Goal: Task Accomplishment & Management: Complete application form

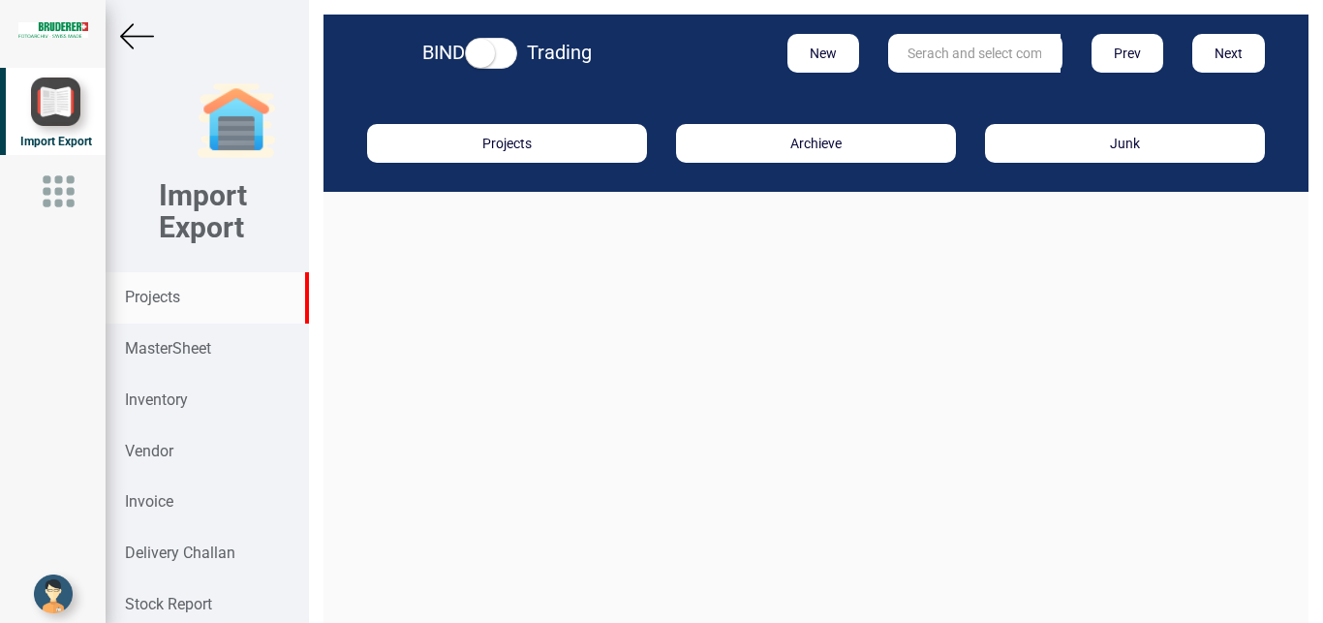
click at [141, 306] on strong "Projects" at bounding box center [152, 297] width 55 height 18
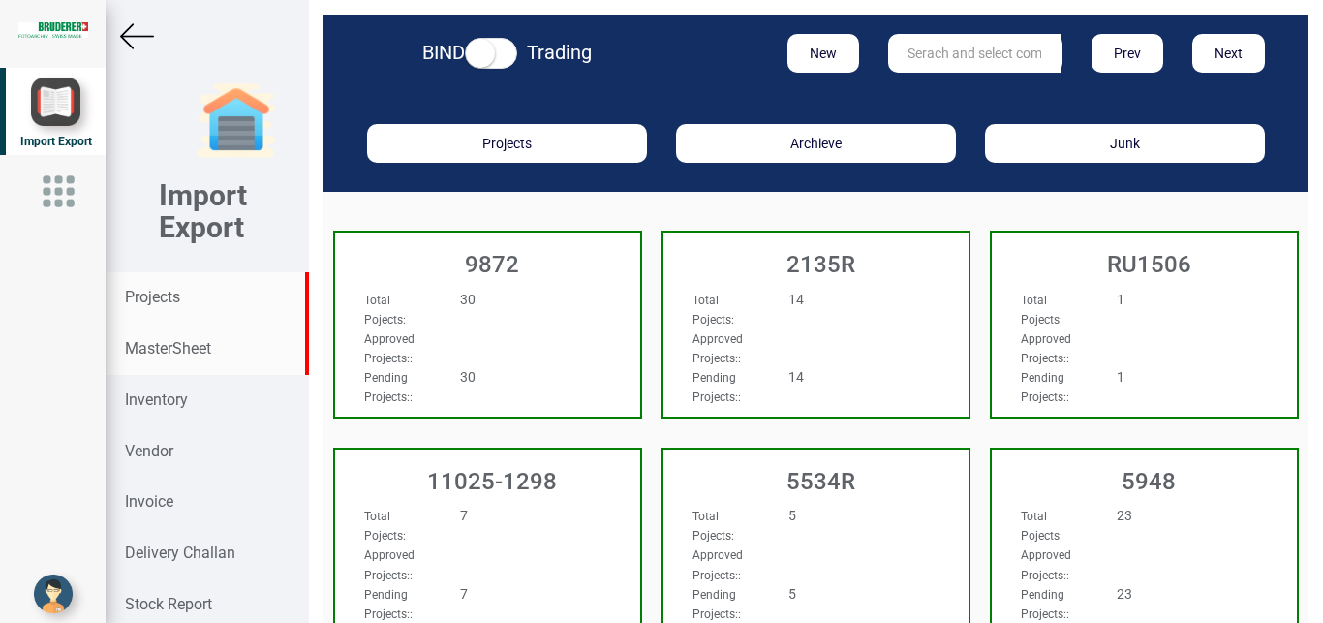
click at [176, 345] on strong "MasterSheet" at bounding box center [168, 348] width 86 height 18
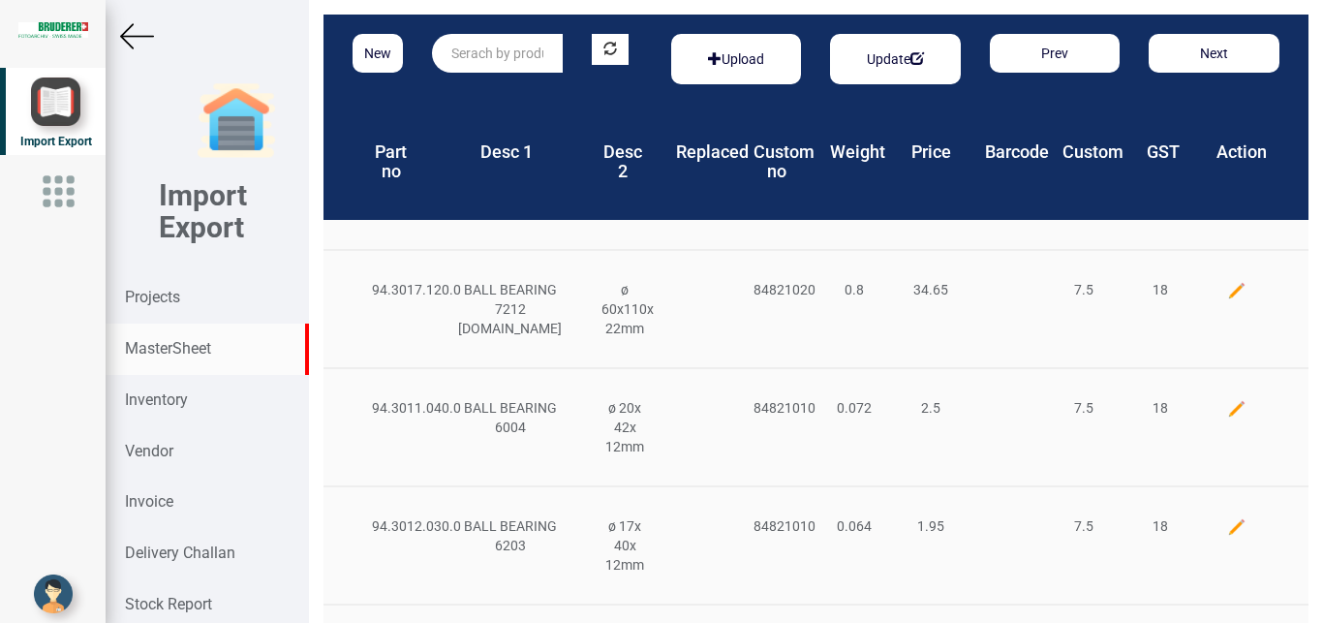
click at [473, 53] on input "text" at bounding box center [497, 53] width 131 height 39
type input "c"
type input "V"
click at [151, 350] on strong "MasterSheet" at bounding box center [168, 348] width 86 height 18
click at [393, 60] on button "New" at bounding box center [377, 53] width 50 height 39
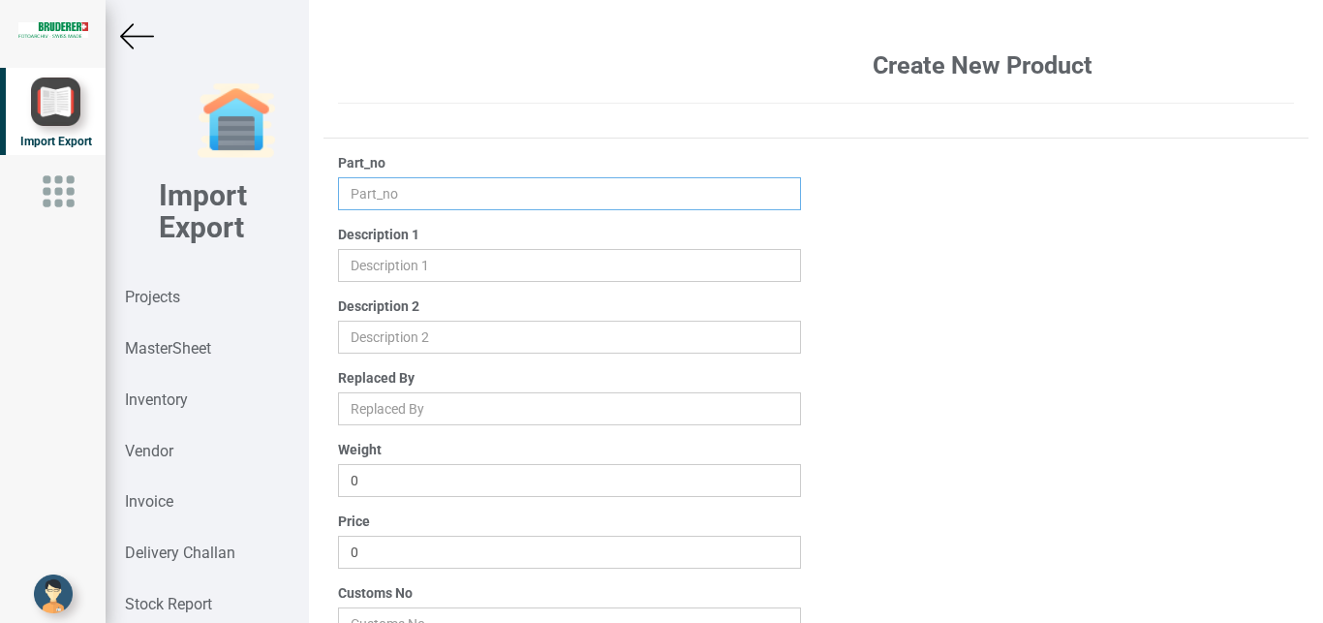
click at [366, 191] on input "text" at bounding box center [570, 193] width 464 height 33
paste input "VT307"
type input "VT307"
click at [355, 257] on input "text" at bounding box center [570, 265] width 464 height 33
paste input "SMC 3 port valve, 24 V"
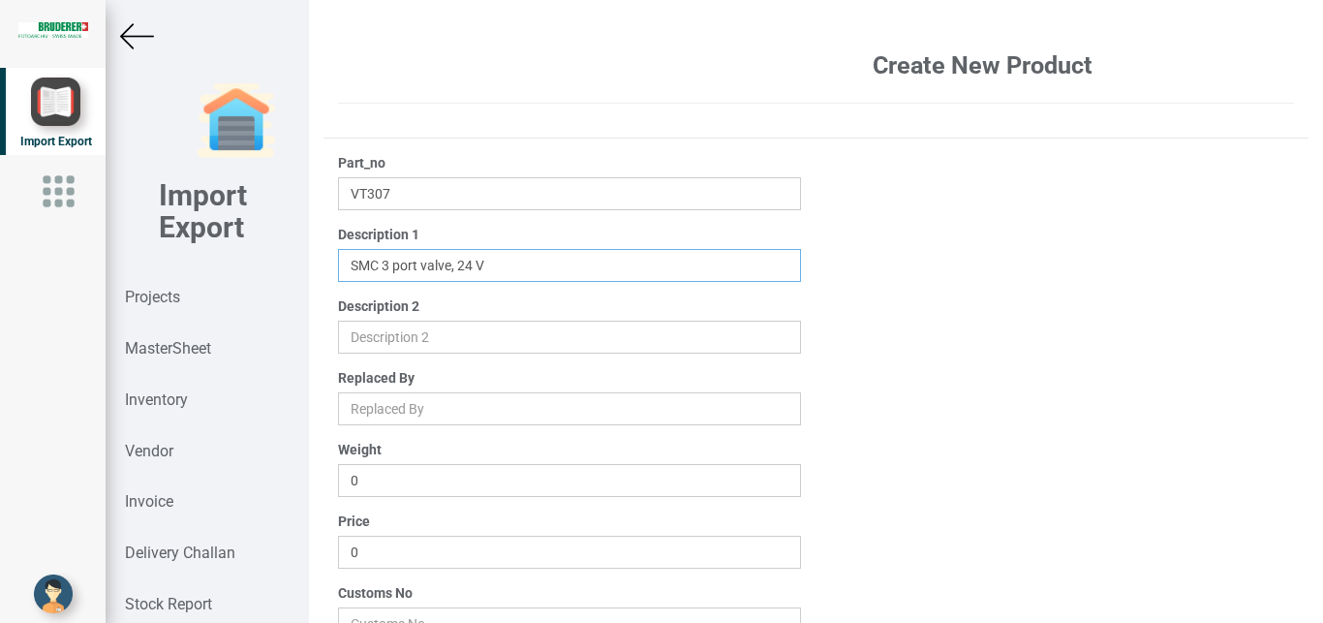
paste input "SMC 3 port valve, 24 V1/4""
type input "SMC 3 port valve, 24 V1/4""
drag, startPoint x: 373, startPoint y: 550, endPoint x: 293, endPoint y: 550, distance: 79.4
click at [338, 550] on input "0" at bounding box center [570, 551] width 464 height 33
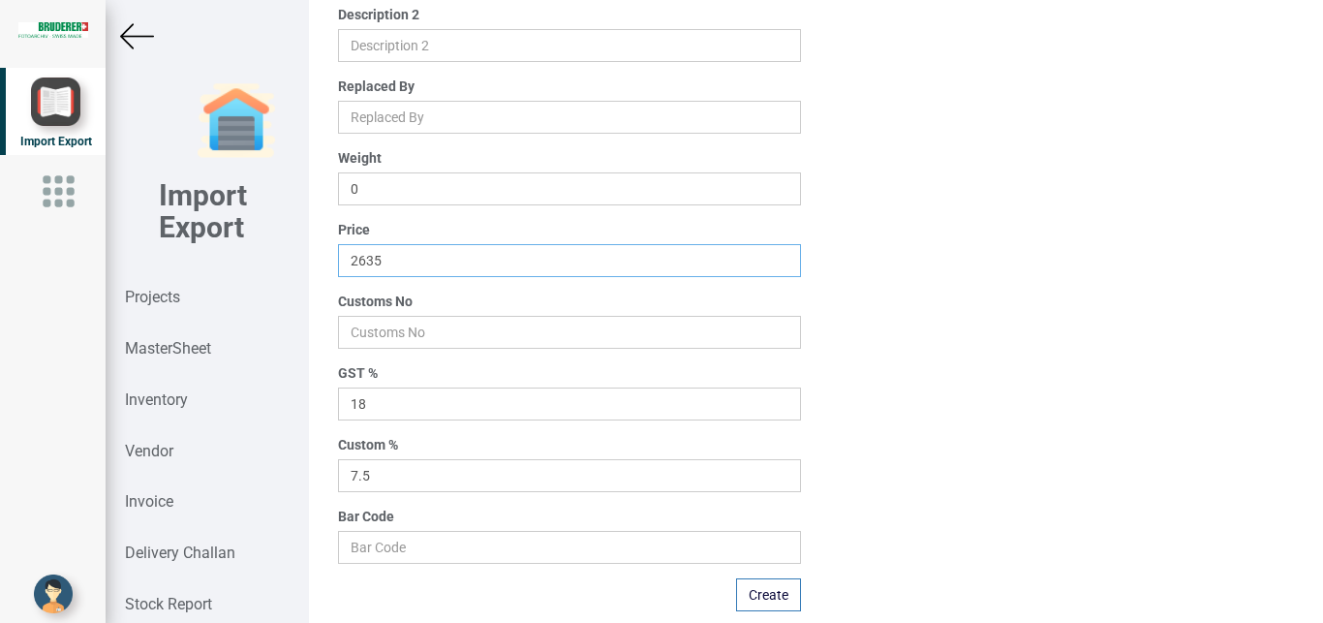
scroll to position [302, 0]
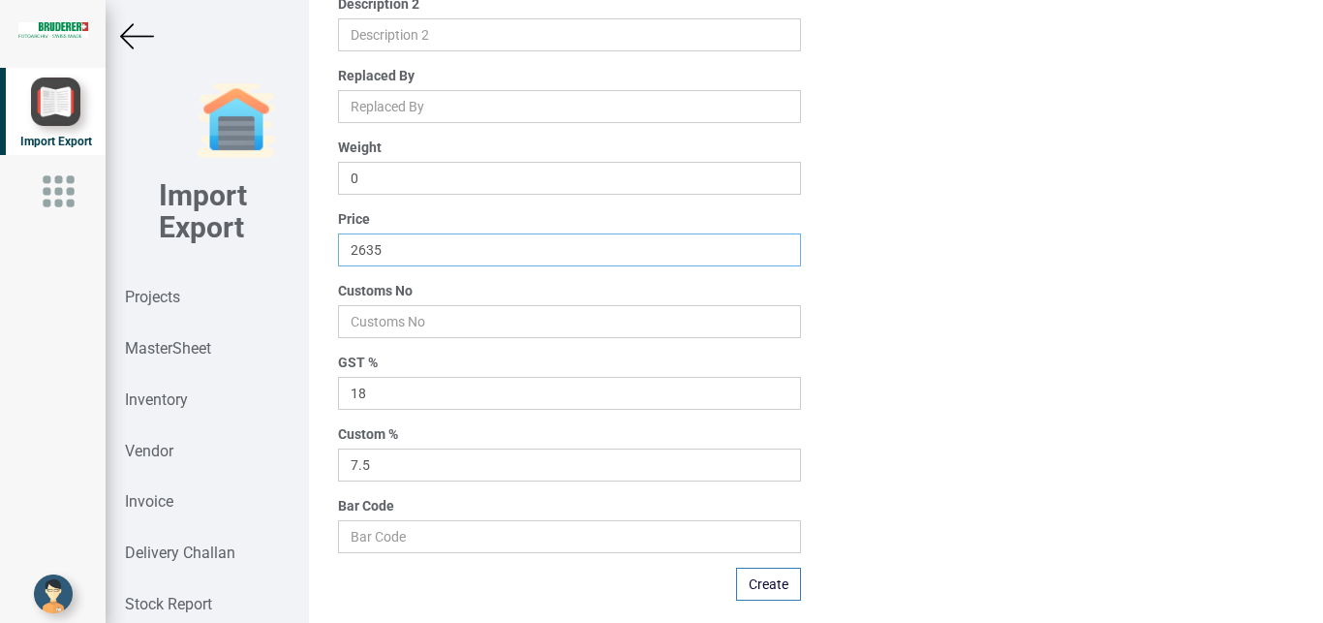
type input "2635"
click at [389, 320] on input "number" at bounding box center [570, 321] width 464 height 33
type input "84812000"
drag, startPoint x: 389, startPoint y: 467, endPoint x: 164, endPoint y: 433, distance: 228.1
click at [338, 448] on input "7.5" at bounding box center [570, 464] width 464 height 33
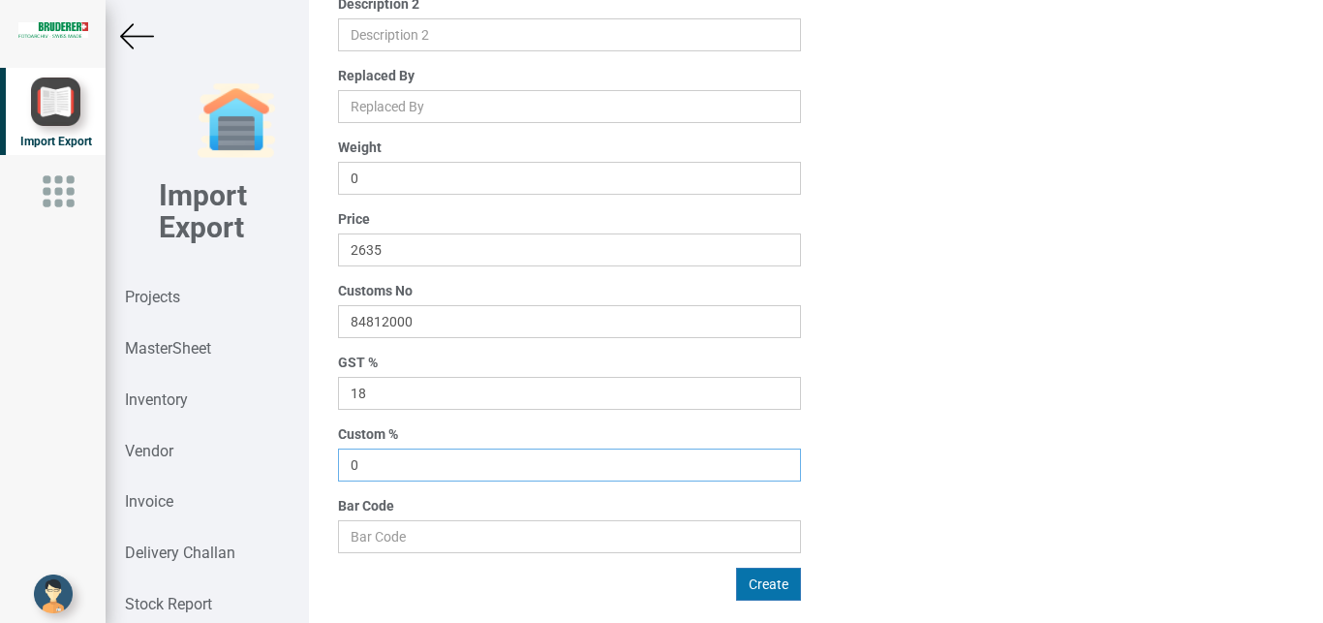
type input "0"
click at [761, 581] on button "Create" at bounding box center [768, 583] width 65 height 33
type input "0"
type input "7.5"
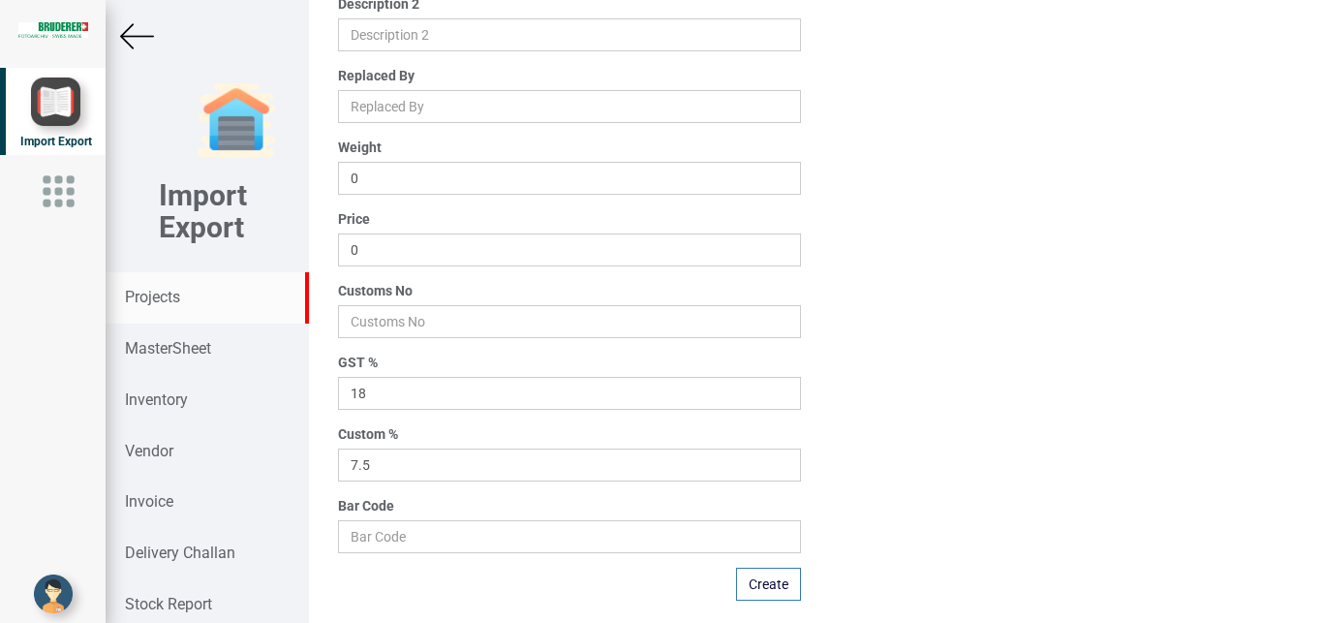
click at [153, 292] on strong "Projects" at bounding box center [152, 297] width 55 height 18
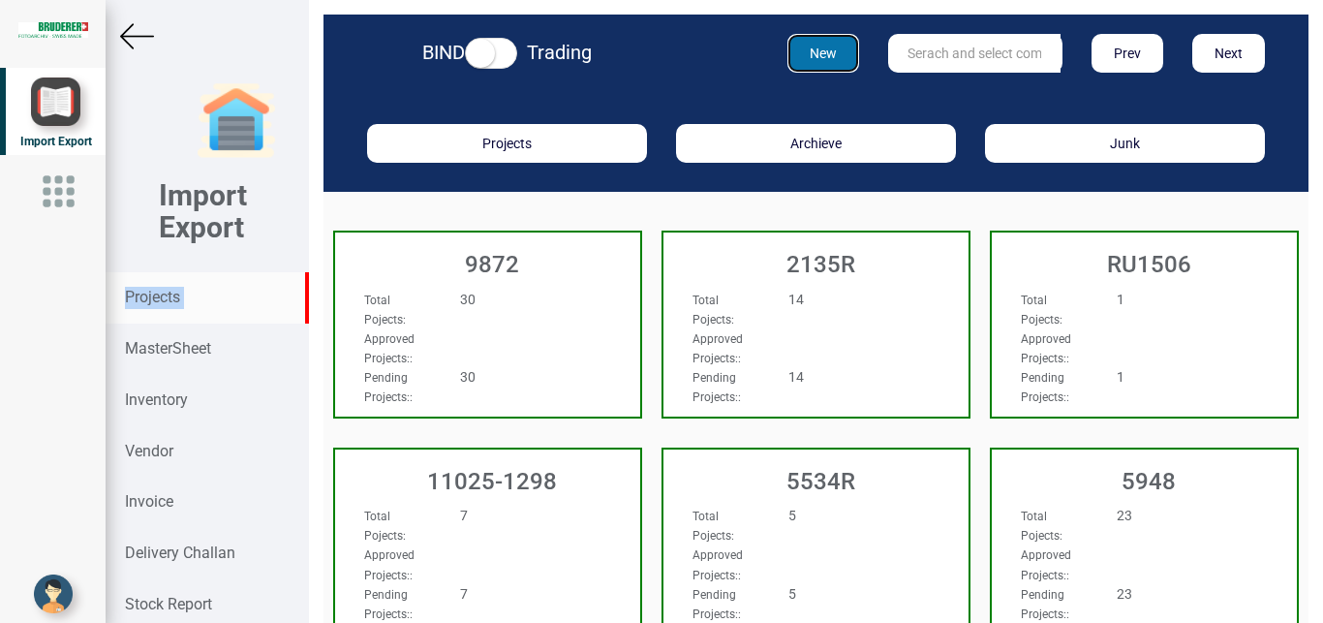
click at [826, 53] on button "New" at bounding box center [823, 53] width 73 height 39
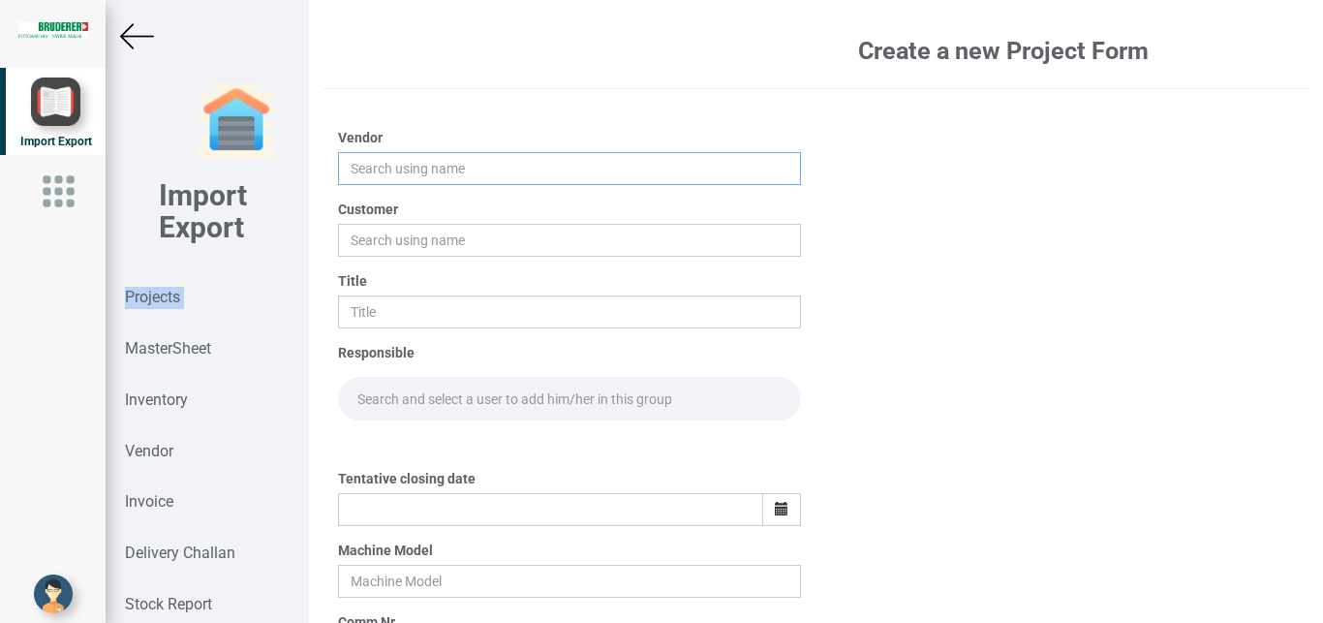
click at [398, 176] on input "text" at bounding box center [570, 168] width 464 height 33
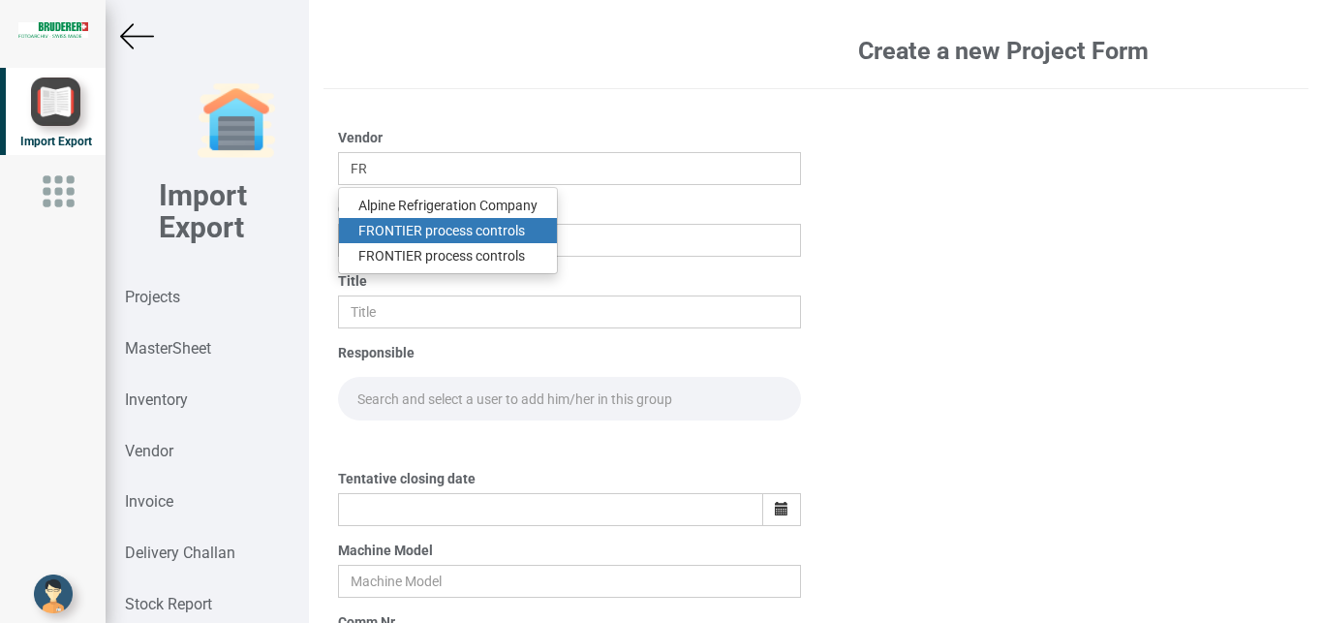
click at [516, 228] on link "FR ONTIER process controls" at bounding box center [448, 230] width 218 height 25
type input "FRONTIER process controls"
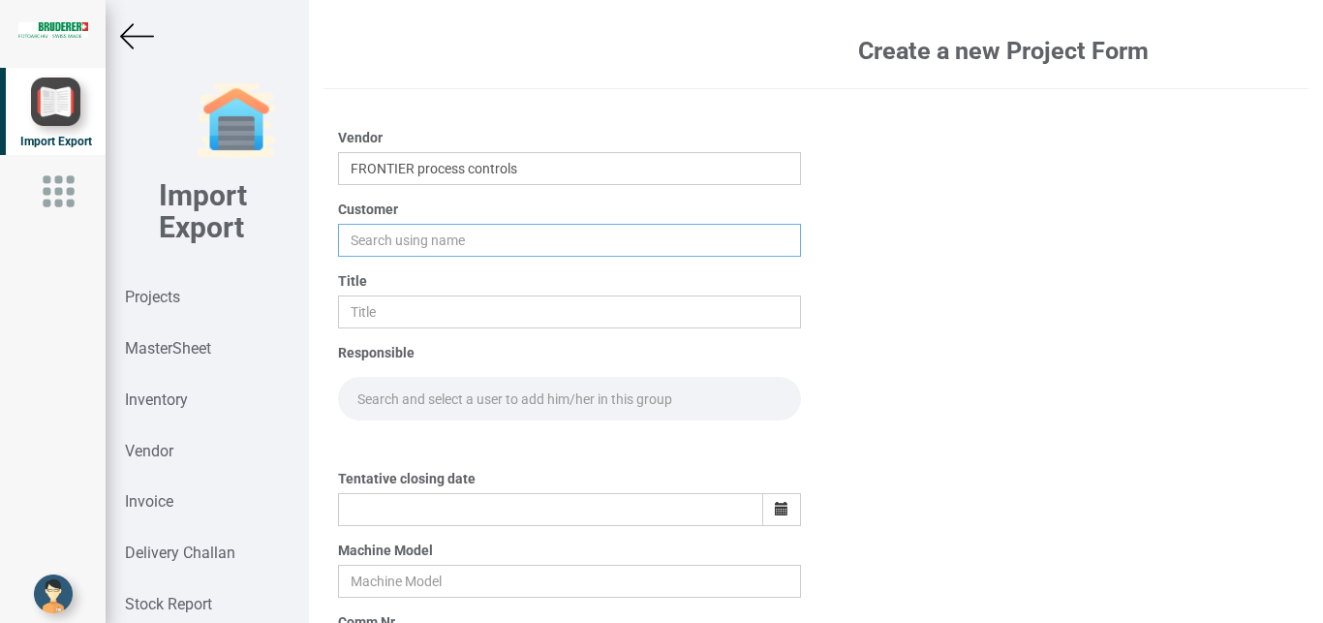
click at [404, 244] on input "text" at bounding box center [570, 240] width 464 height 33
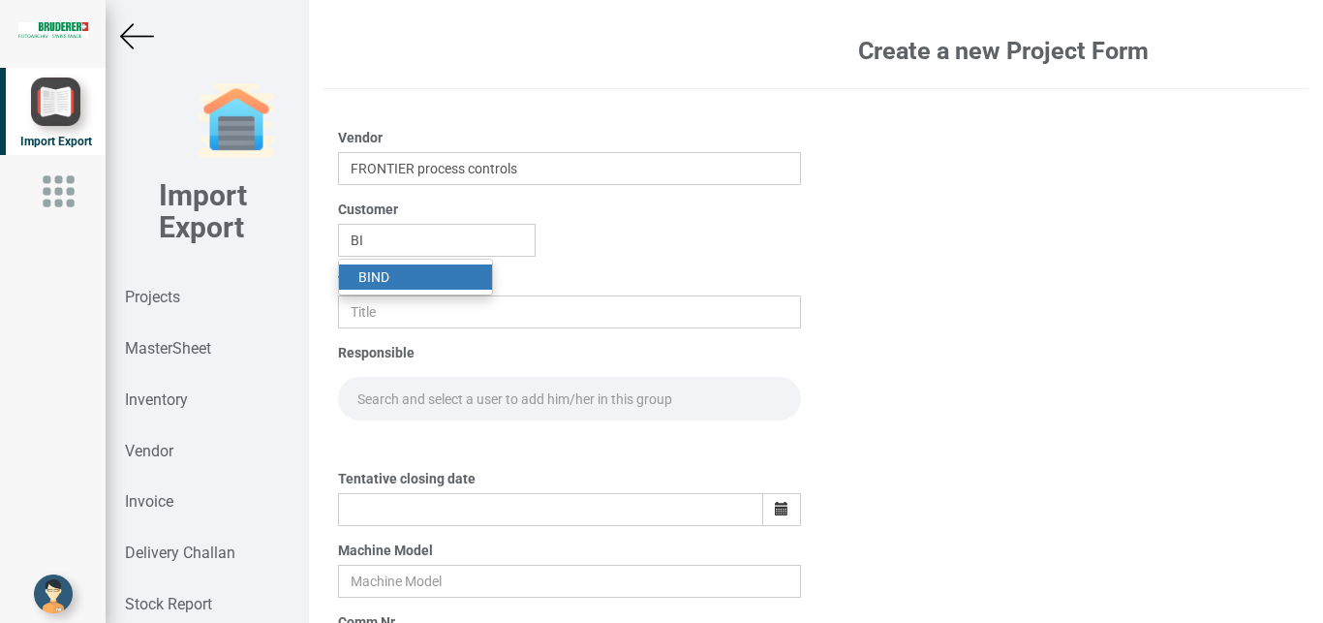
drag, startPoint x: 423, startPoint y: 273, endPoint x: 348, endPoint y: 315, distance: 86.2
click at [421, 273] on link "BI ND" at bounding box center [415, 276] width 153 height 25
type input "BIND"
drag, startPoint x: 348, startPoint y: 315, endPoint x: 539, endPoint y: 299, distance: 192.3
click at [348, 316] on input "text" at bounding box center [570, 311] width 464 height 33
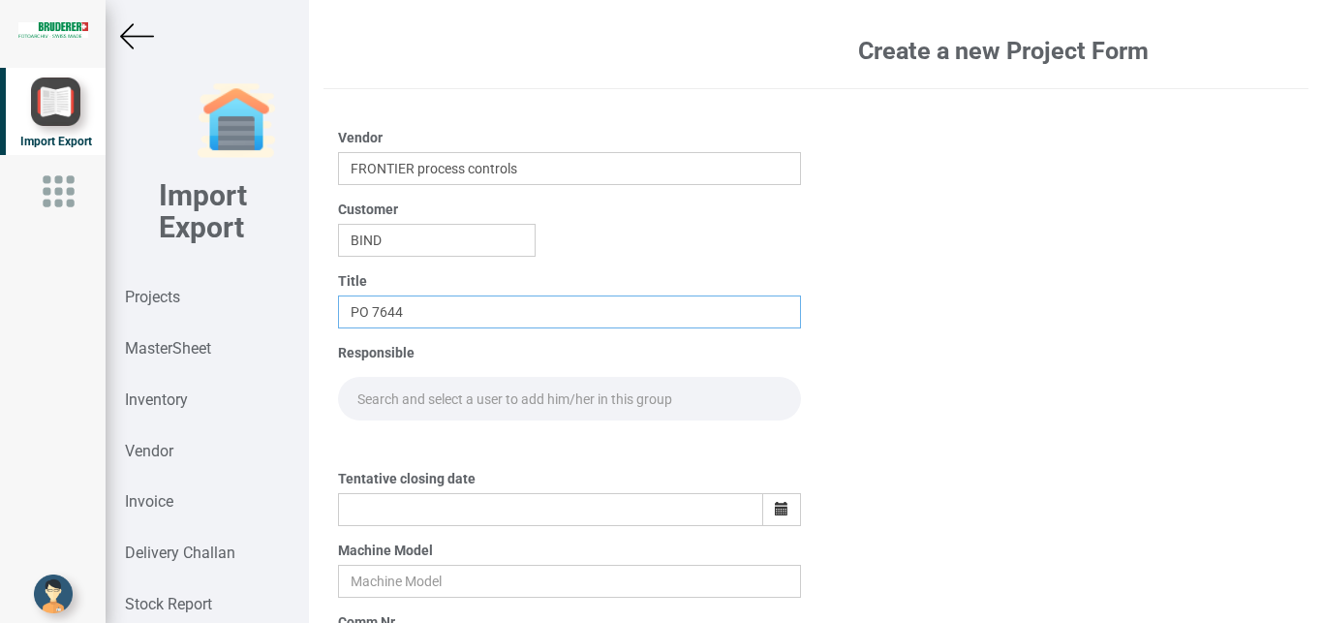
type input "PO 7644"
click at [380, 405] on input "text" at bounding box center [570, 399] width 464 height 44
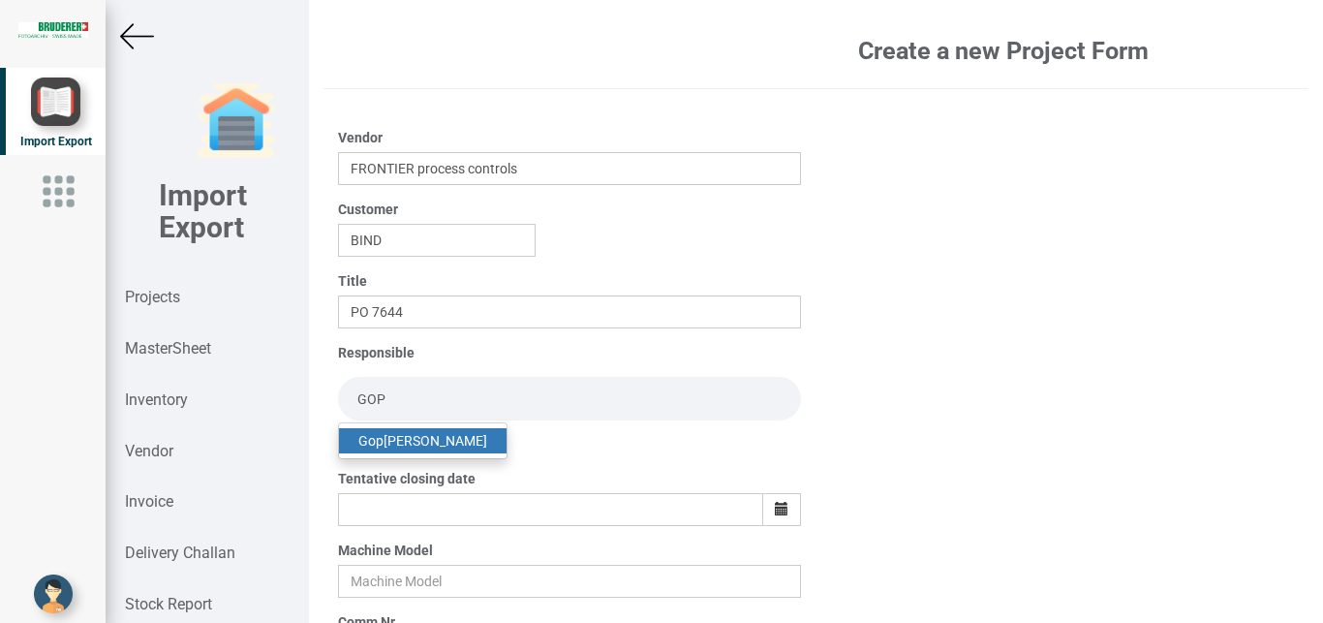
type input "GOP"
click at [420, 441] on link "Gop [PERSON_NAME]" at bounding box center [422, 440] width 167 height 25
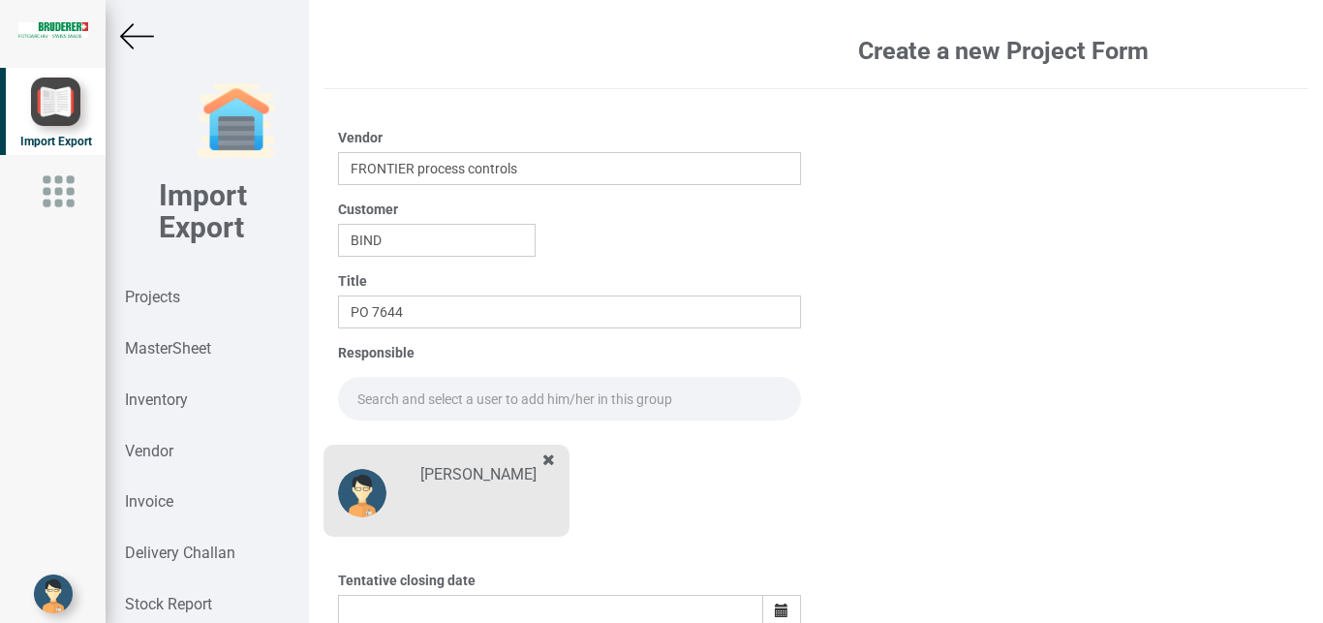
click at [400, 386] on input "text" at bounding box center [570, 399] width 464 height 44
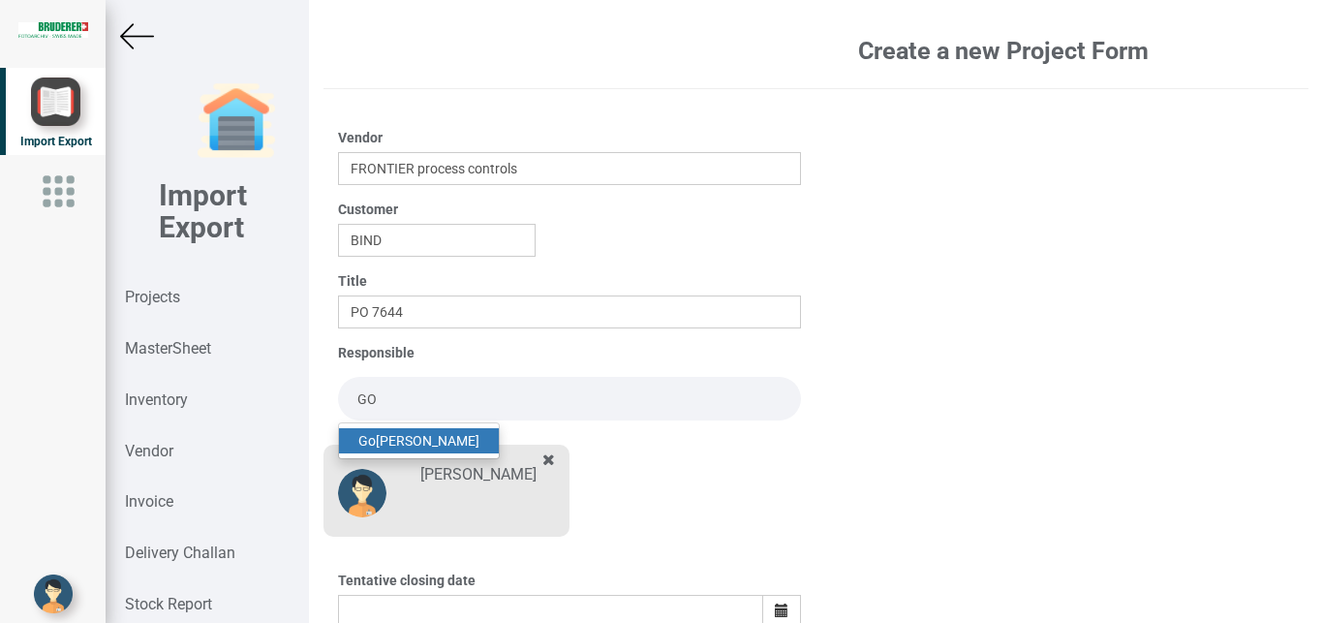
click at [425, 444] on link "Go [PERSON_NAME]" at bounding box center [419, 440] width 160 height 25
type input "[PERSON_NAME]"
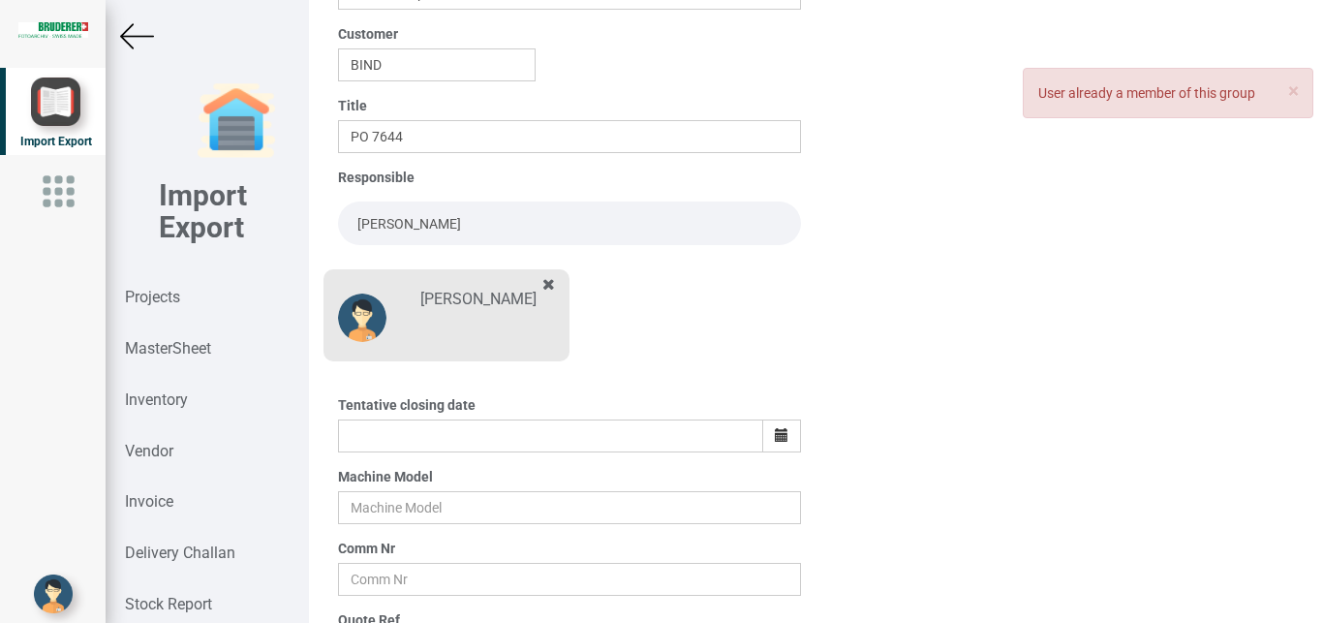
scroll to position [202, 0]
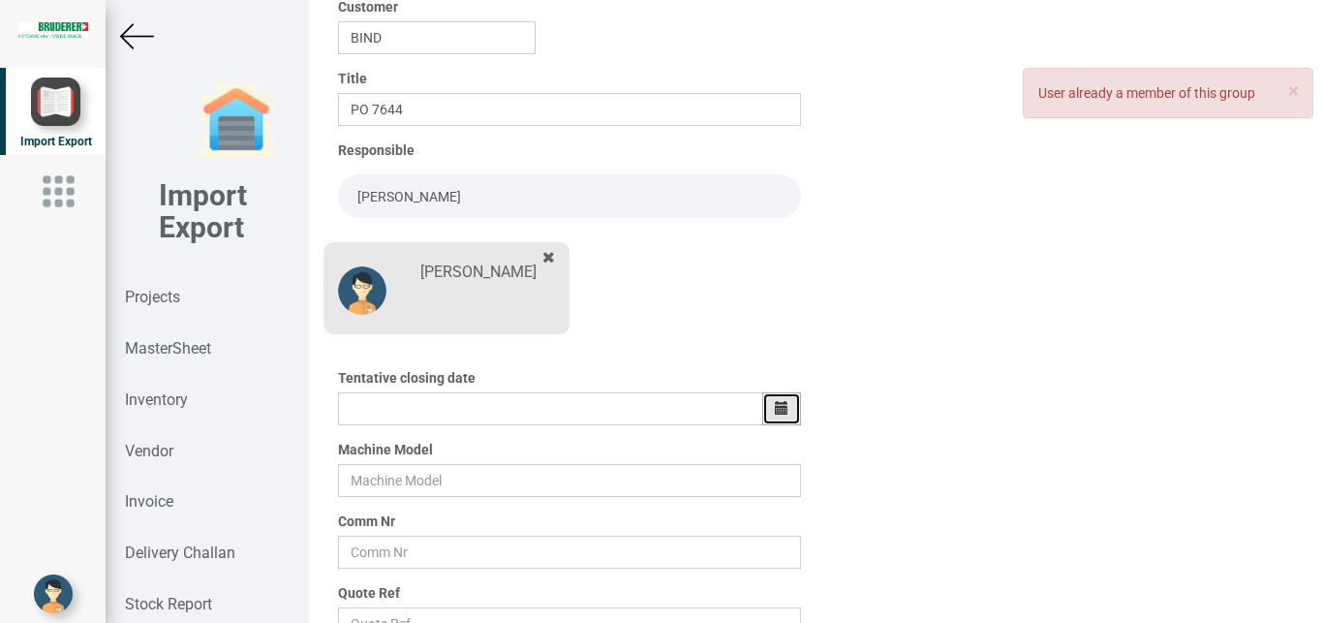
click at [775, 404] on icon "button" at bounding box center [782, 408] width 14 height 14
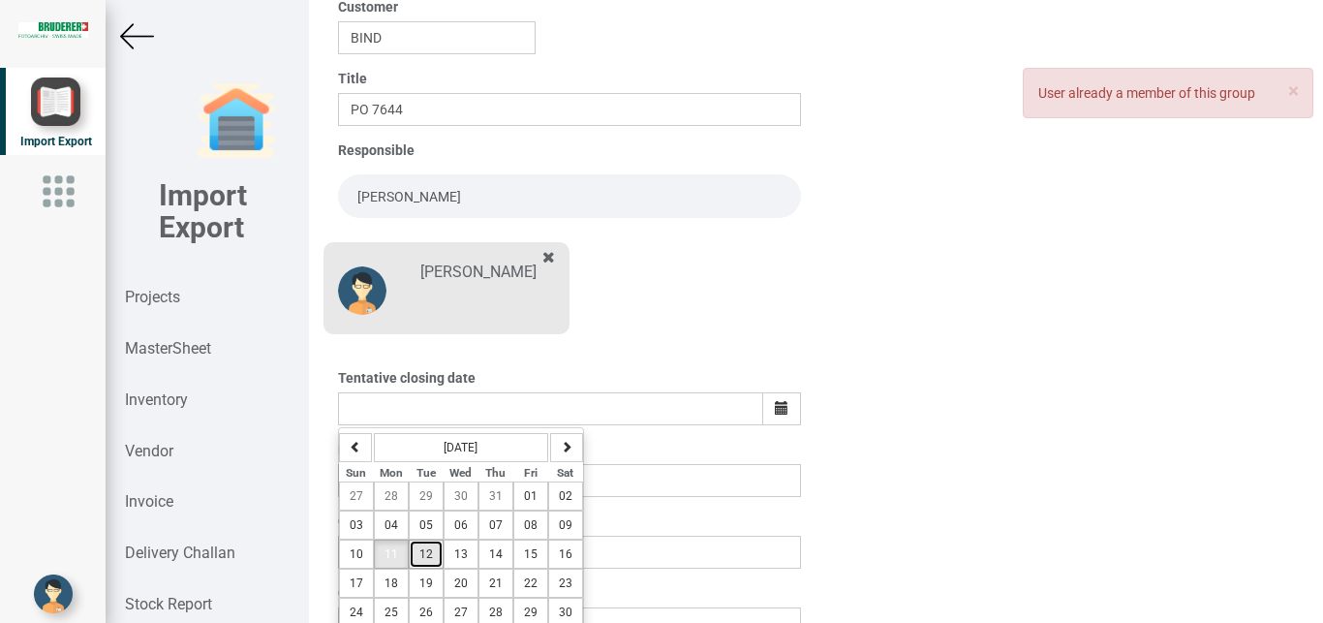
click at [414, 555] on button "12" at bounding box center [426, 553] width 35 height 29
type input "[DATE]"
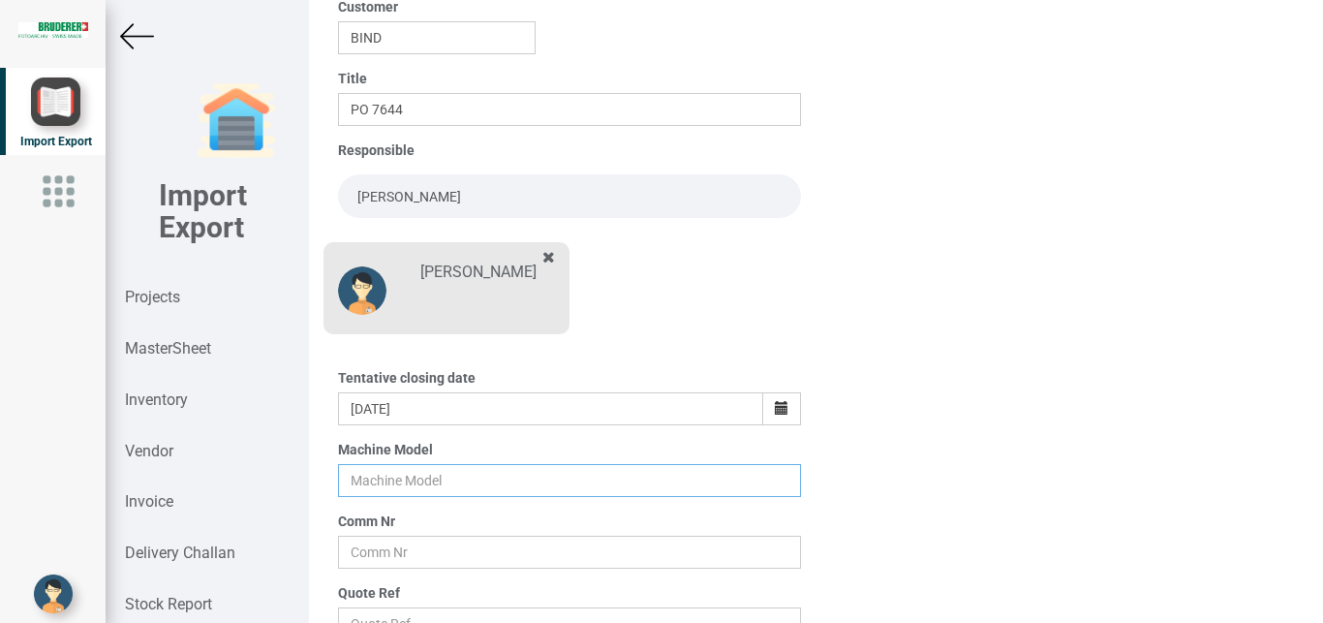
click at [396, 471] on input "text" at bounding box center [570, 480] width 464 height 33
type input "BSTA 50H(E)"
click at [380, 564] on input "text" at bounding box center [570, 551] width 464 height 33
click at [359, 540] on input "text" at bounding box center [570, 551] width 464 height 33
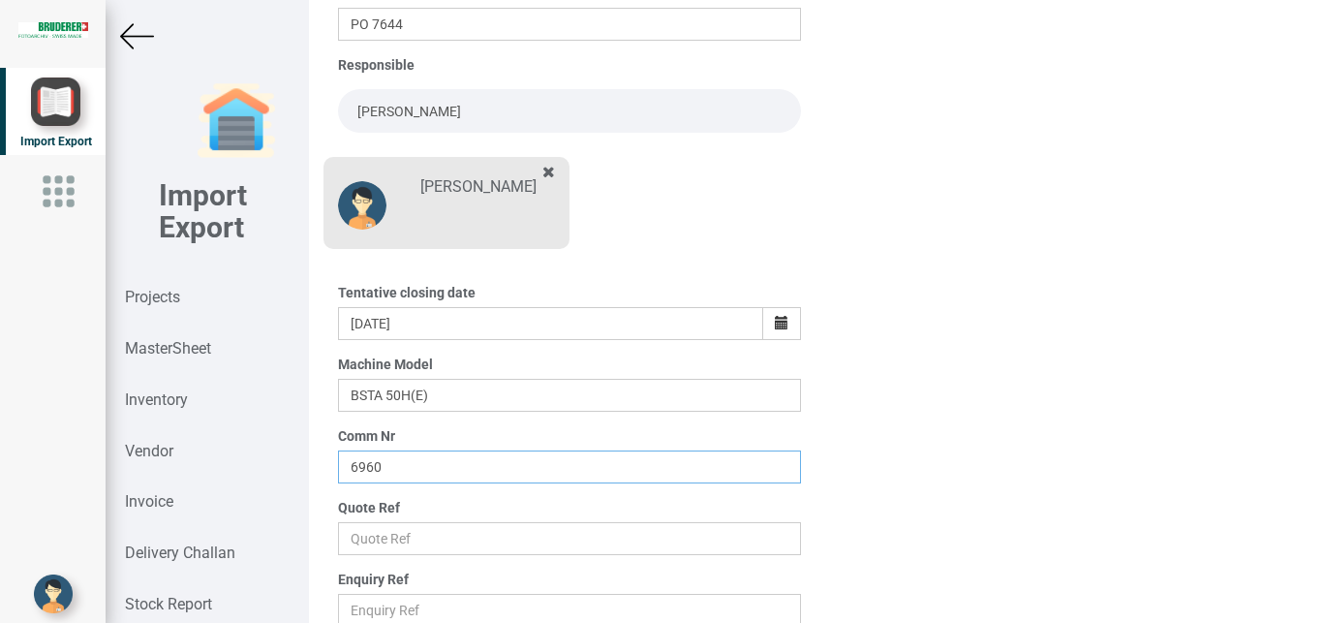
scroll to position [339, 0]
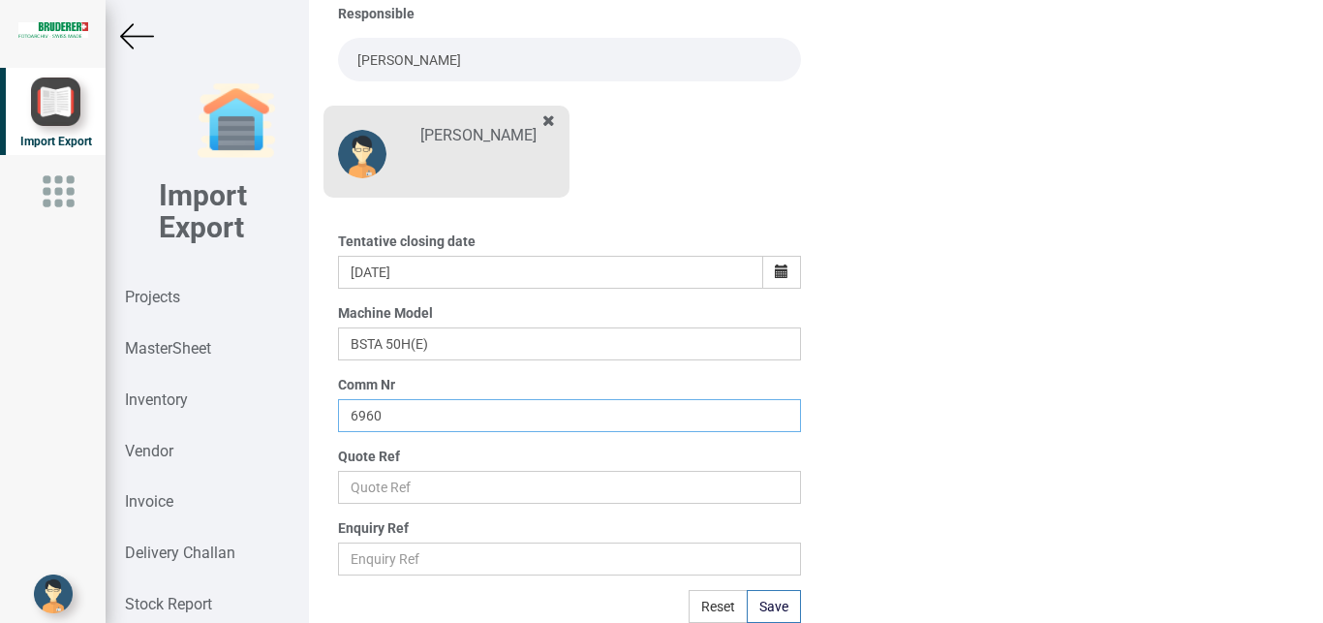
type input "6960"
click at [379, 492] on input "text" at bounding box center [570, 487] width 464 height 33
type input "Price list"
click at [768, 611] on button "Save" at bounding box center [773, 606] width 54 height 33
type input "[DATE]"
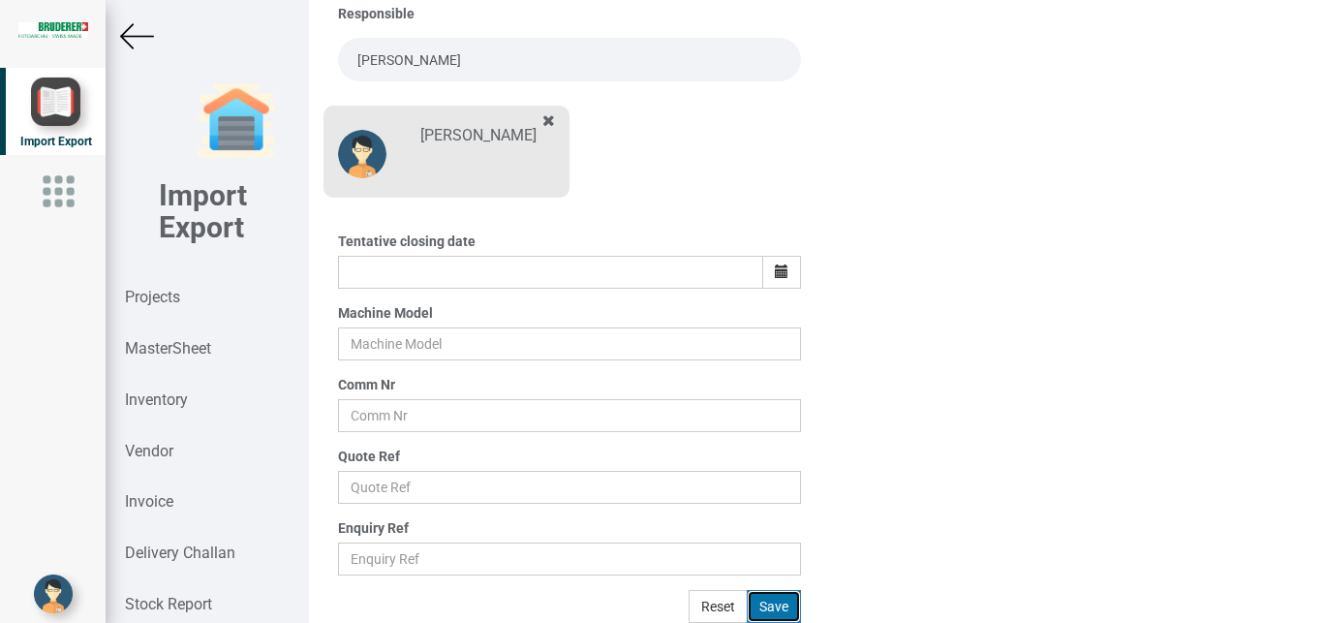
scroll to position [237, 0]
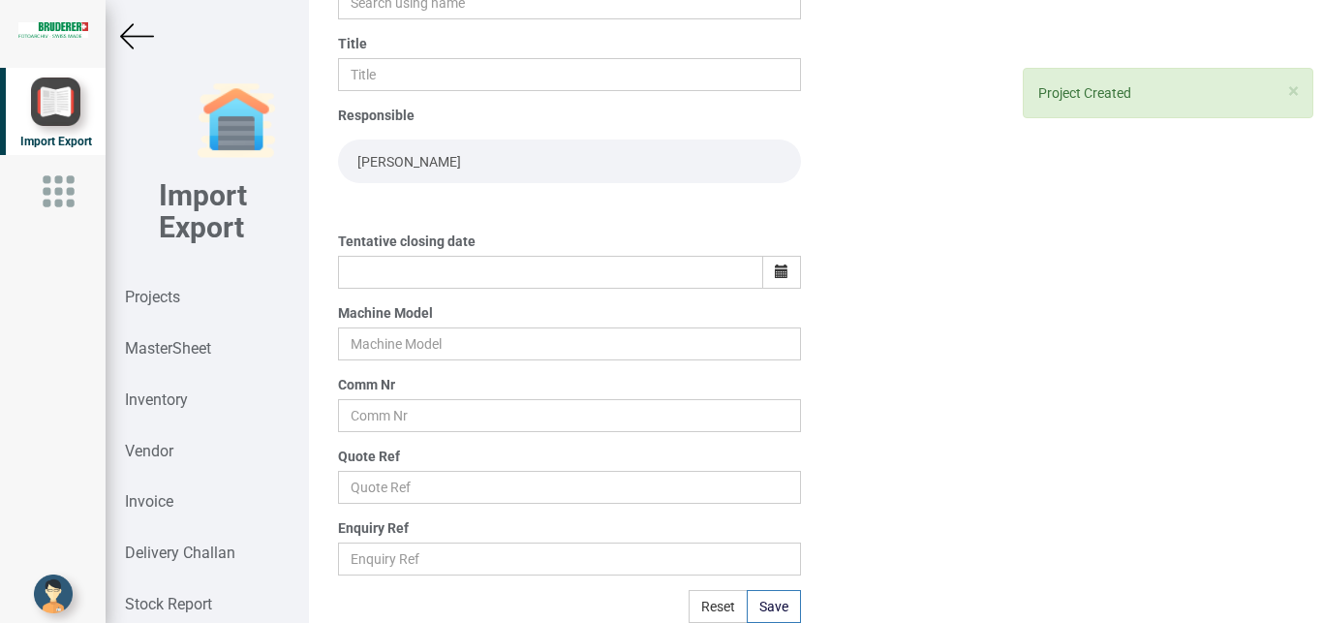
click at [139, 32] on img at bounding box center [137, 36] width 34 height 34
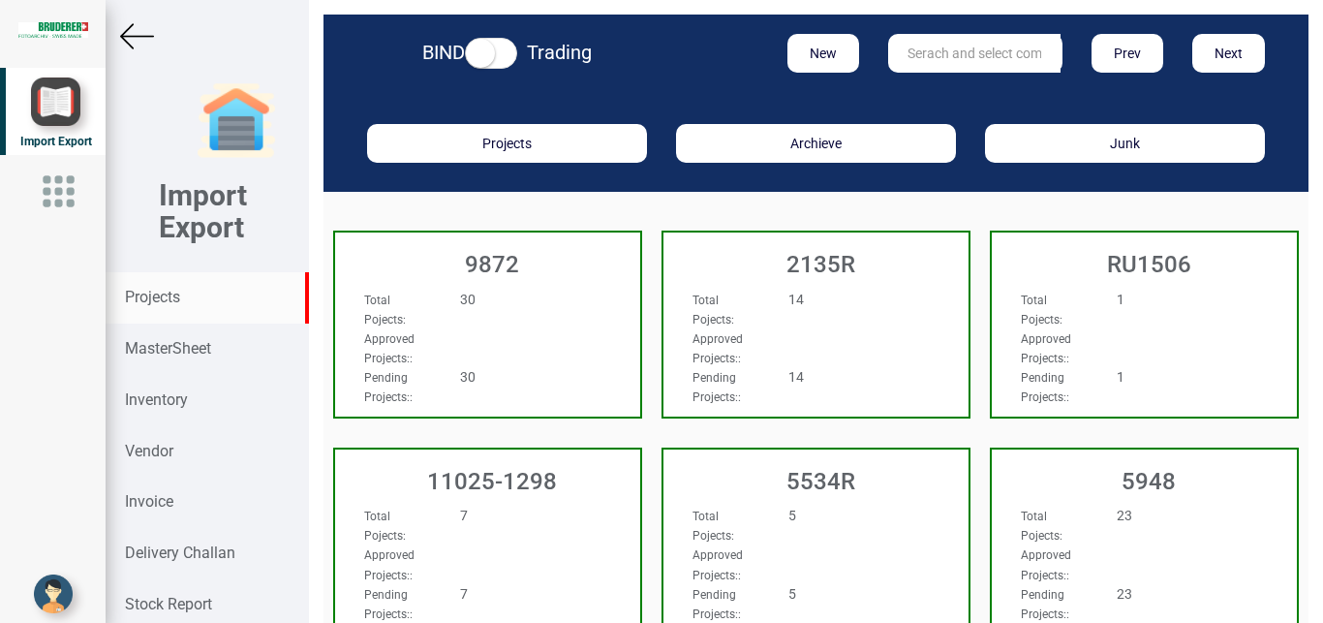
click at [913, 56] on input "text" at bounding box center [974, 53] width 172 height 39
type input "6960"
click at [938, 89] on link "6960" at bounding box center [965, 92] width 153 height 25
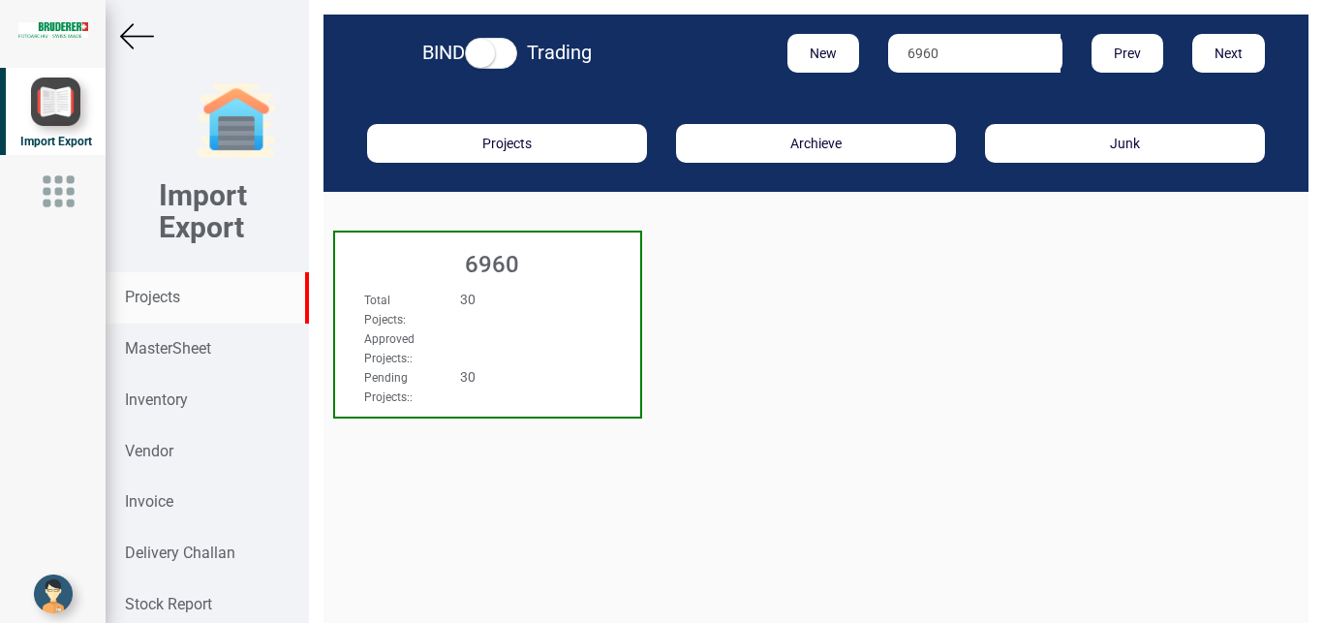
click at [530, 291] on div "30" at bounding box center [512, 298] width 135 height 19
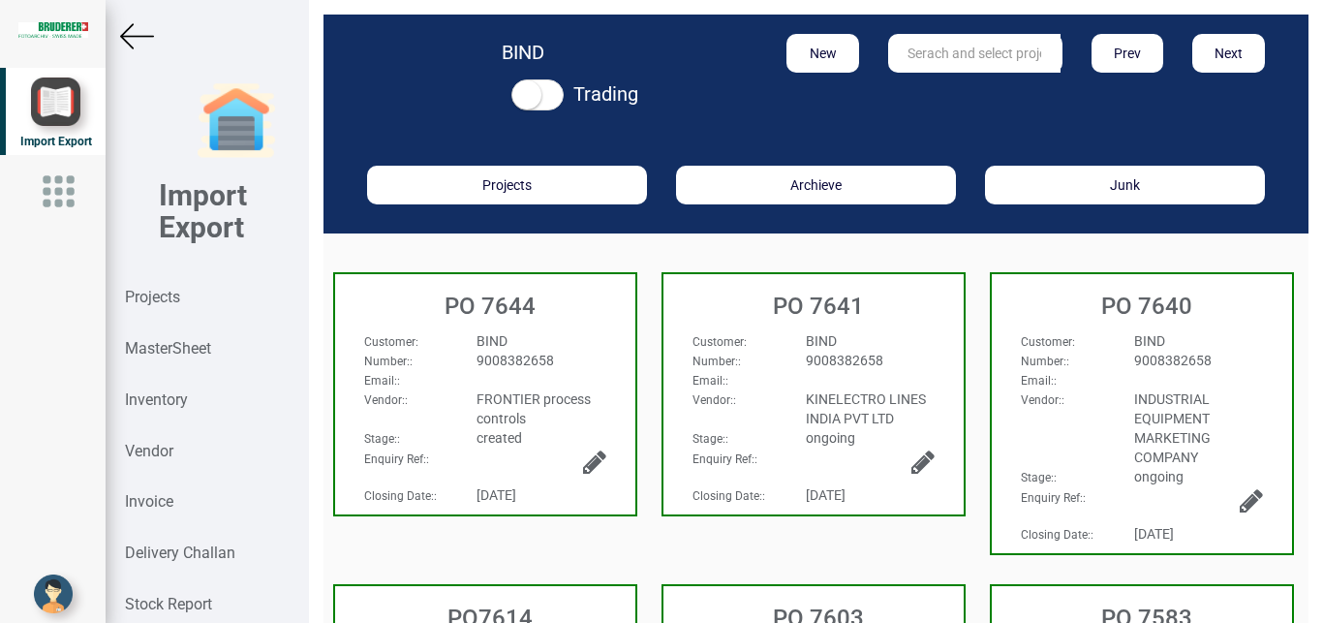
click at [563, 364] on div "9008382658" at bounding box center [541, 359] width 158 height 19
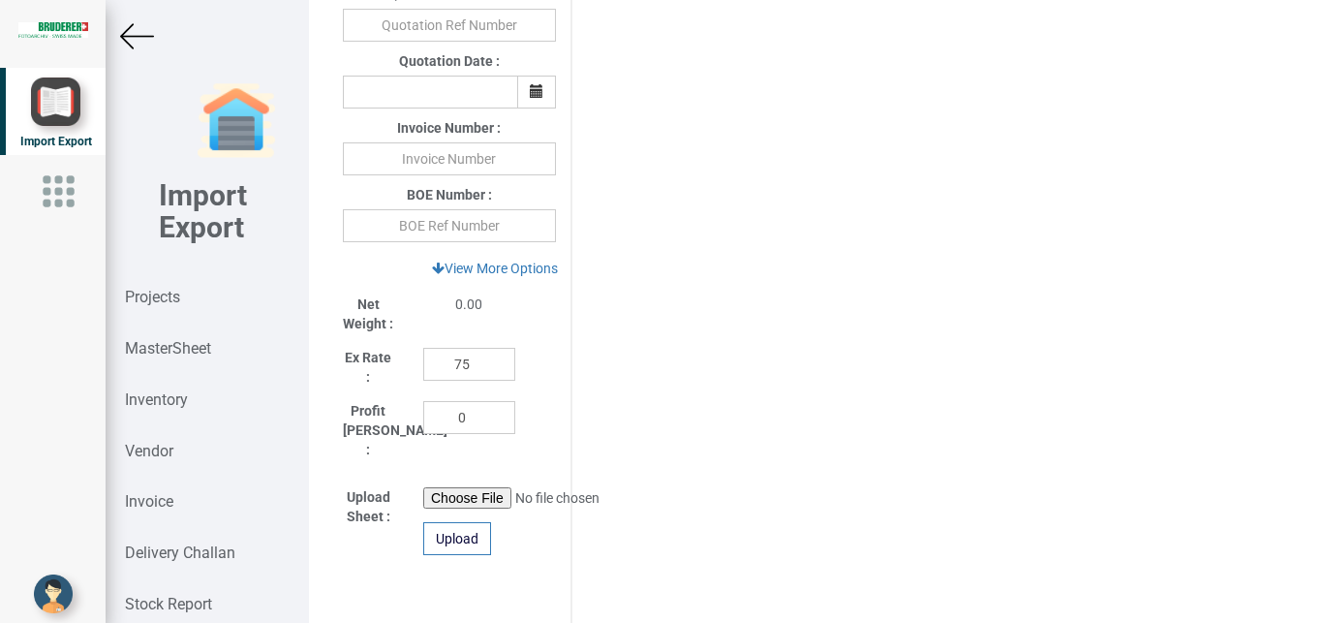
scroll to position [1088, 0]
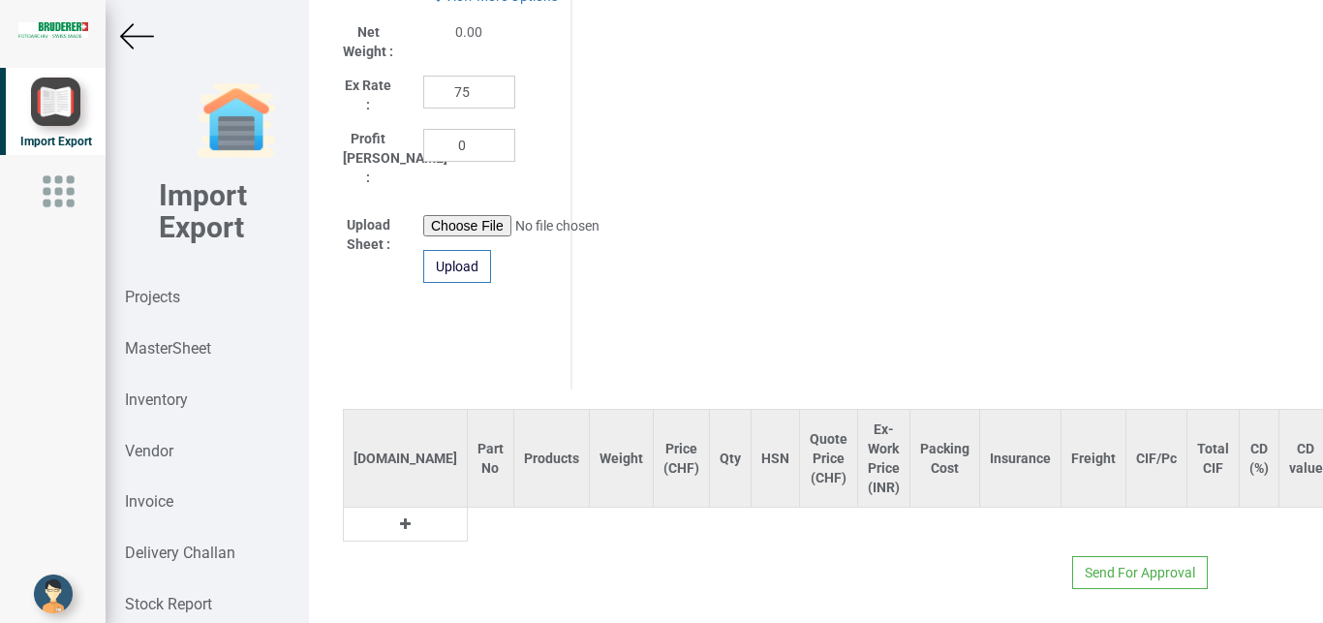
click at [400, 517] on icon at bounding box center [405, 524] width 11 height 14
click at [468, 511] on input "text" at bounding box center [491, 523] width 46 height 33
type input "v"
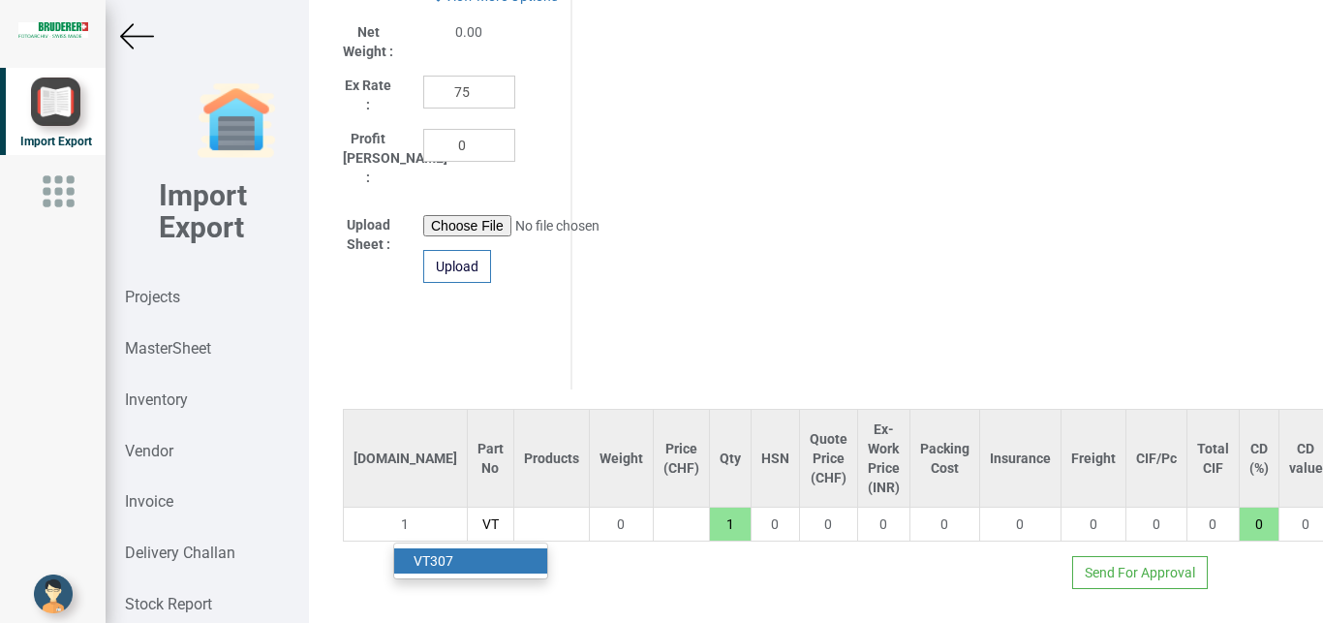
type input "VT"
click at [472, 548] on link "VT 307" at bounding box center [470, 560] width 153 height 25
type input "2635"
type input "VT307"
type input "18"
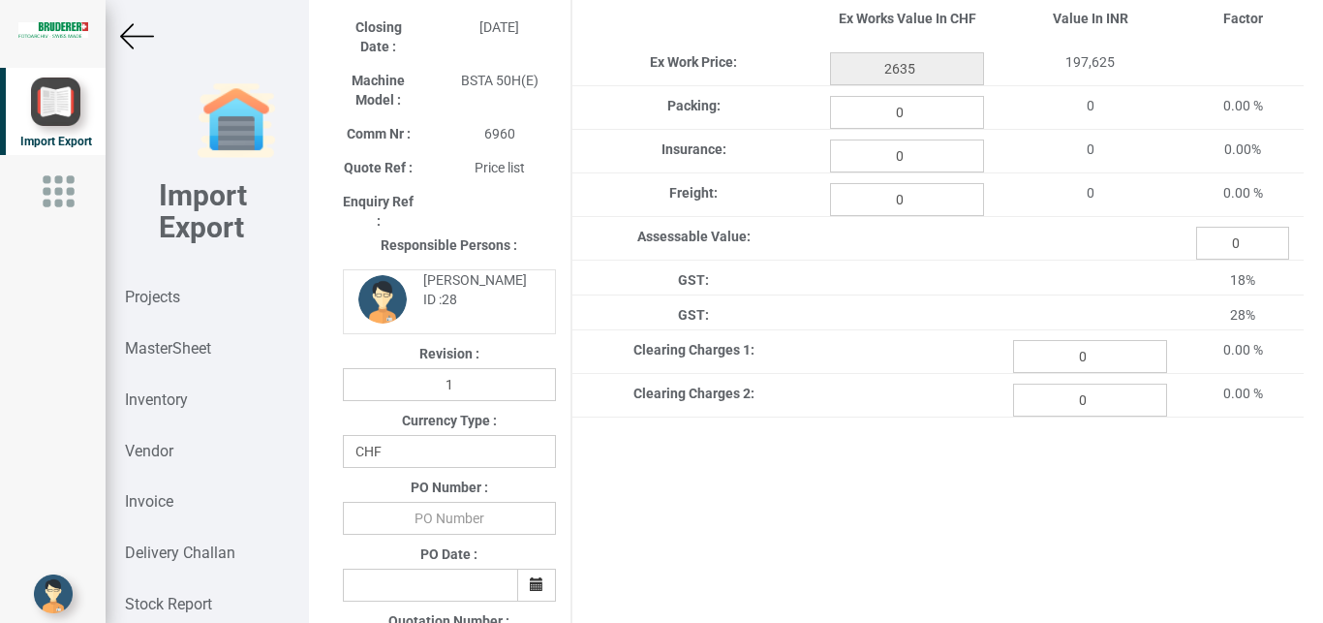
scroll to position [184, 0]
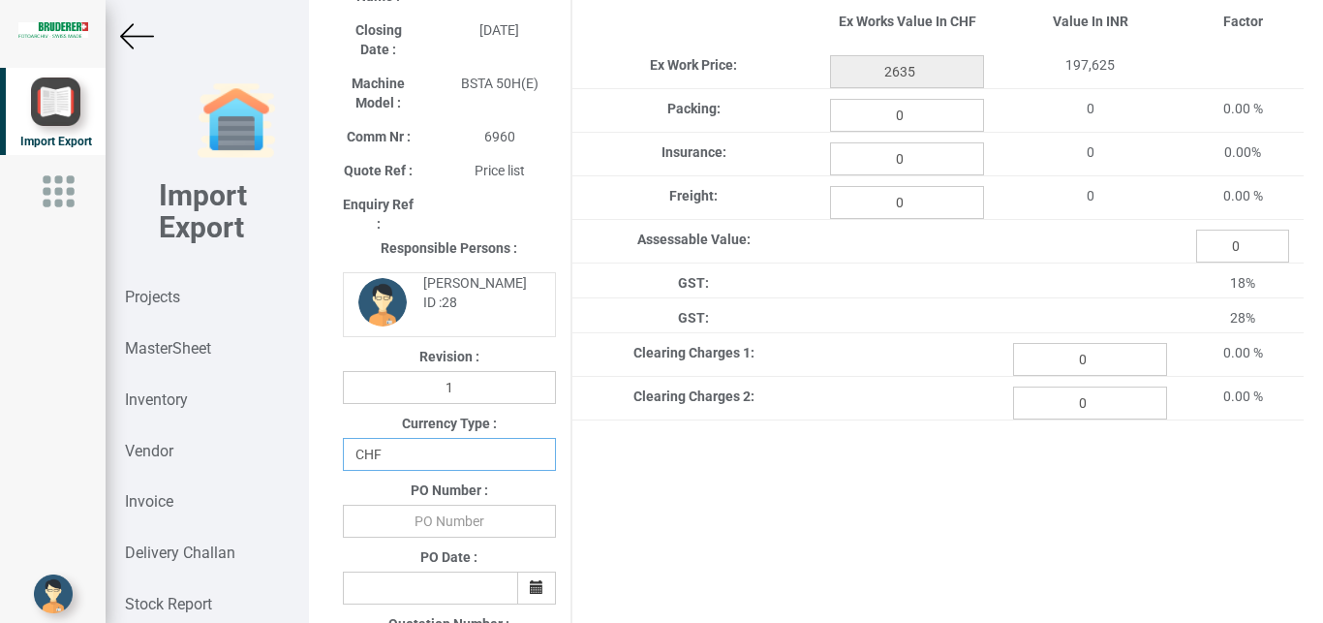
select select "INR"
click option "INR" at bounding box center [0, 0] width 0 height 0
click at [441, 521] on input "text" at bounding box center [449, 520] width 213 height 33
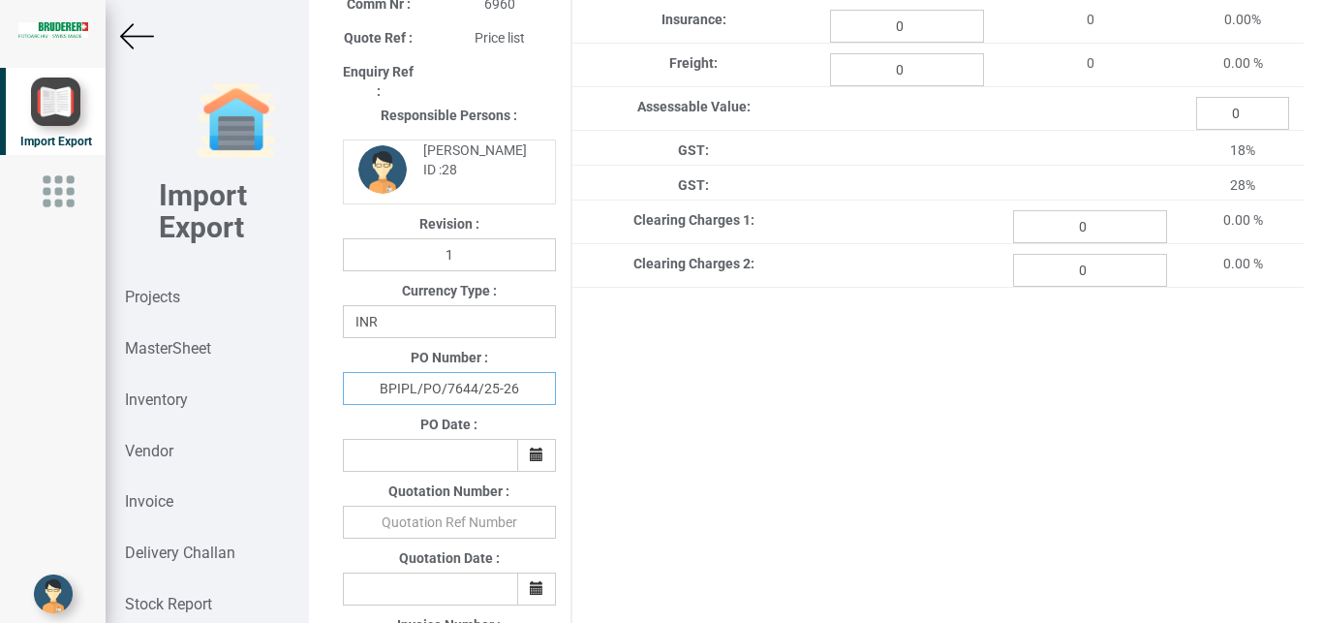
scroll to position [394, 0]
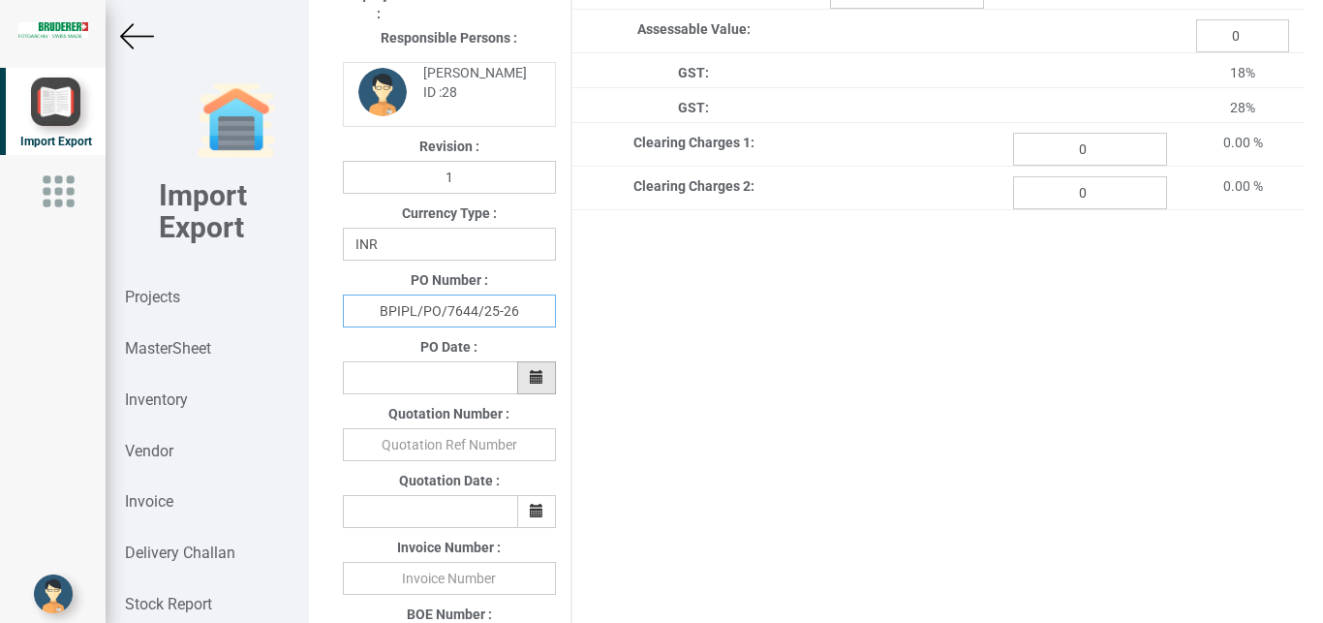
type input "BPIPL/PO/7644/25-26"
click at [534, 378] on icon "button" at bounding box center [537, 377] width 14 height 14
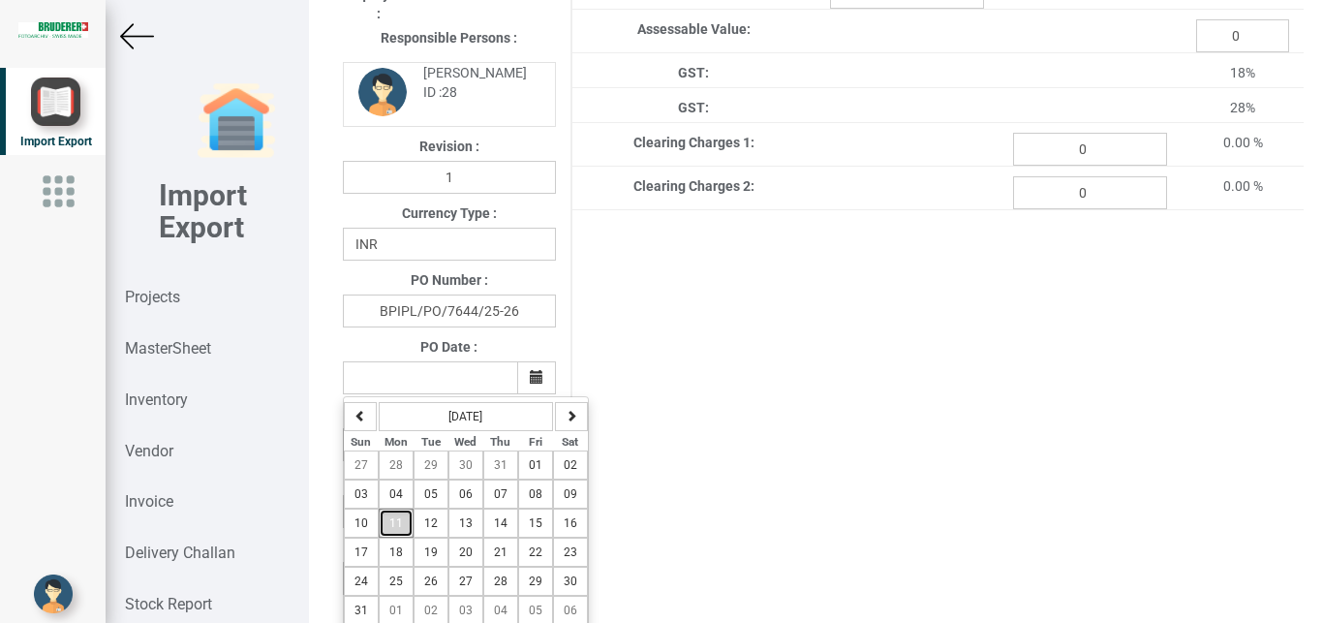
drag, startPoint x: 401, startPoint y: 530, endPoint x: 522, endPoint y: 536, distance: 121.2
click at [403, 529] on button "11" at bounding box center [396, 522] width 35 height 29
type input "[DATE]"
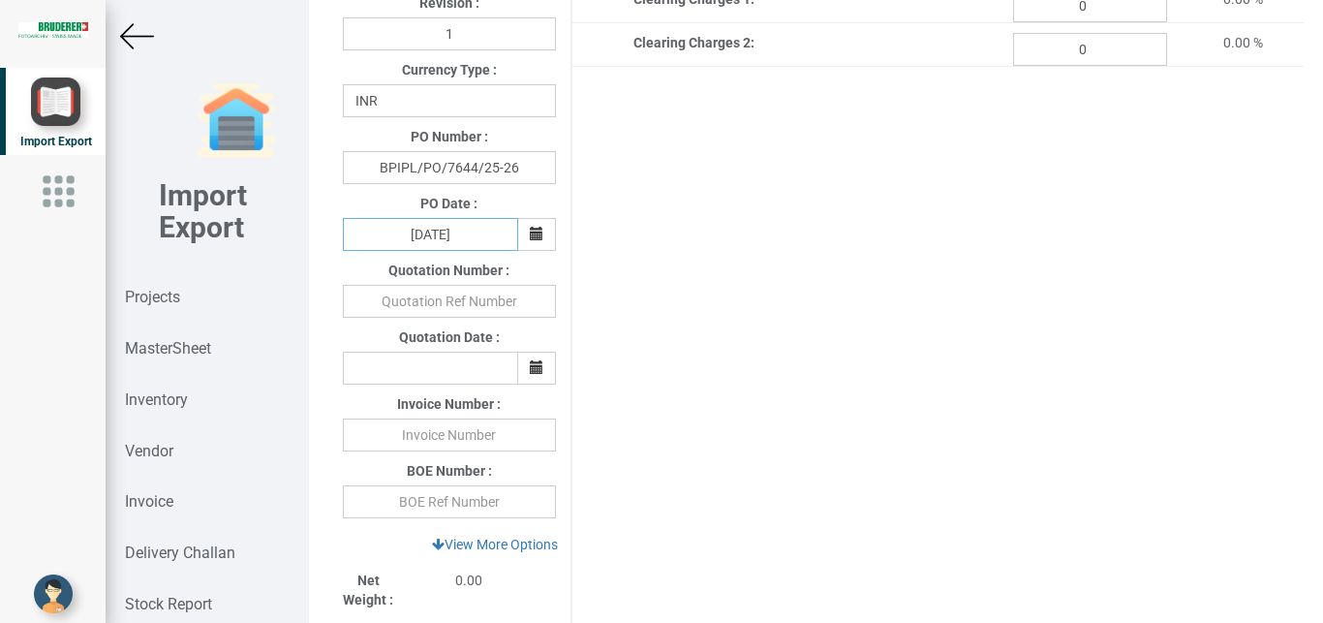
scroll to position [556, 0]
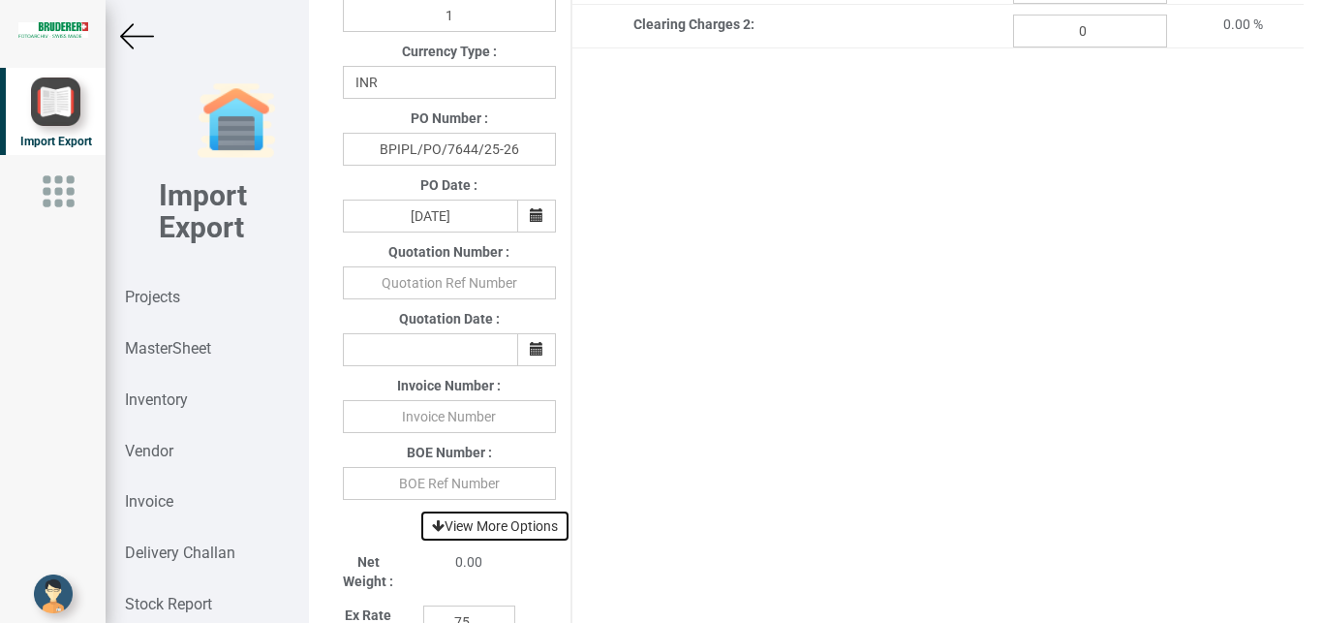
click at [490, 529] on link "View More Options" at bounding box center [494, 525] width 151 height 33
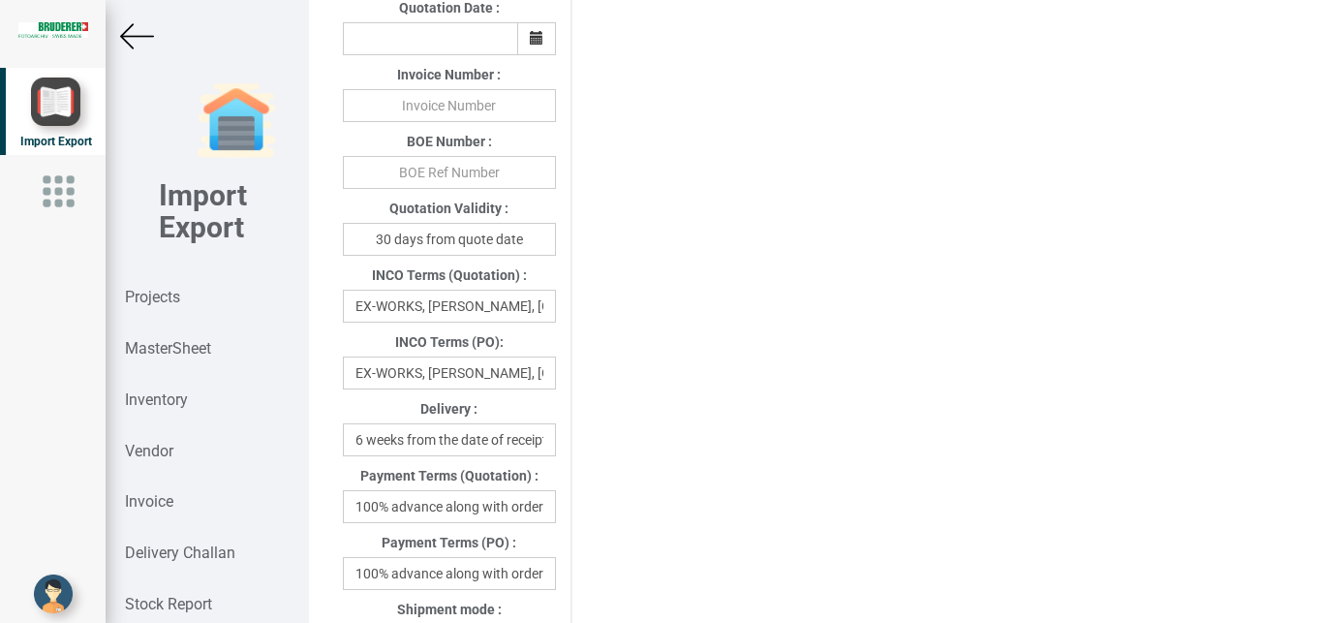
scroll to position [894, 0]
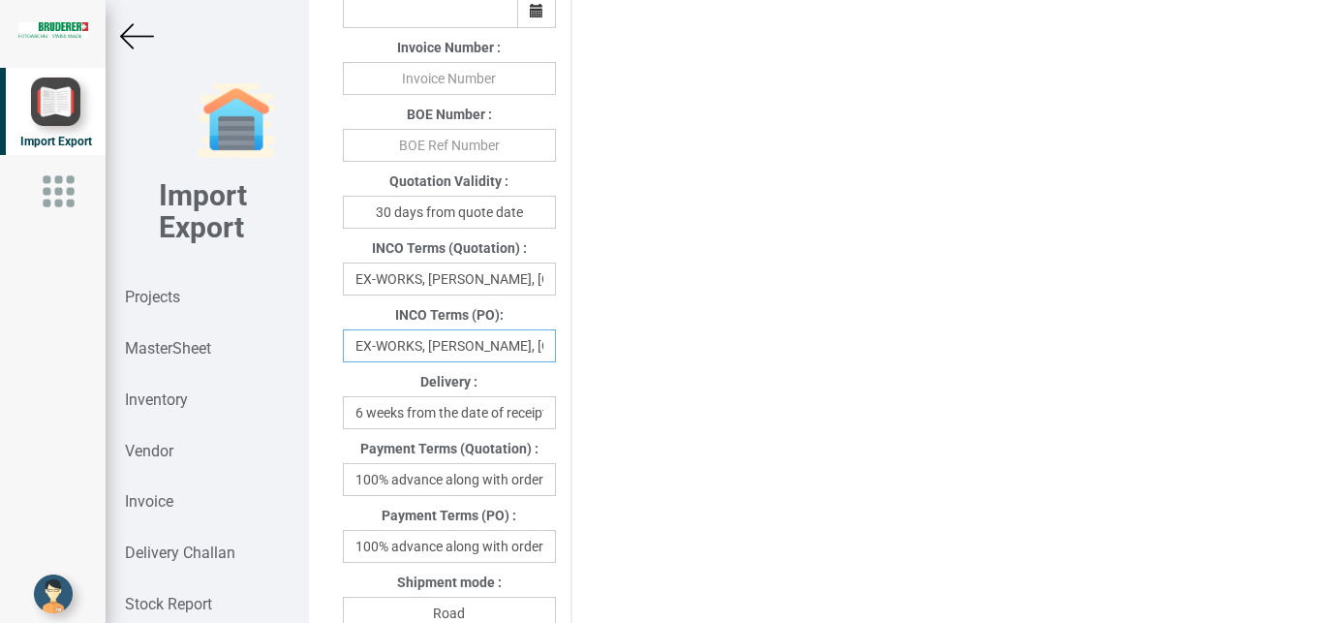
drag, startPoint x: 350, startPoint y: 349, endPoint x: 592, endPoint y: 358, distance: 241.3
click at [592, 358] on div "Project Title : PO 7644 Customer Name : BIND Closing Date : [DATE] Machine Mode…" at bounding box center [815, 364] width 975 height 2341
click at [455, 370] on div "Delivery : 6 weeks from the date of receipt of PO and advance" at bounding box center [449, 395] width 242 height 67
drag, startPoint x: 530, startPoint y: 344, endPoint x: 515, endPoint y: 350, distance: 15.6
click at [530, 347] on input "EX-WORKS, [PERSON_NAME], [GEOGRAPHIC_DATA]" at bounding box center [449, 345] width 213 height 33
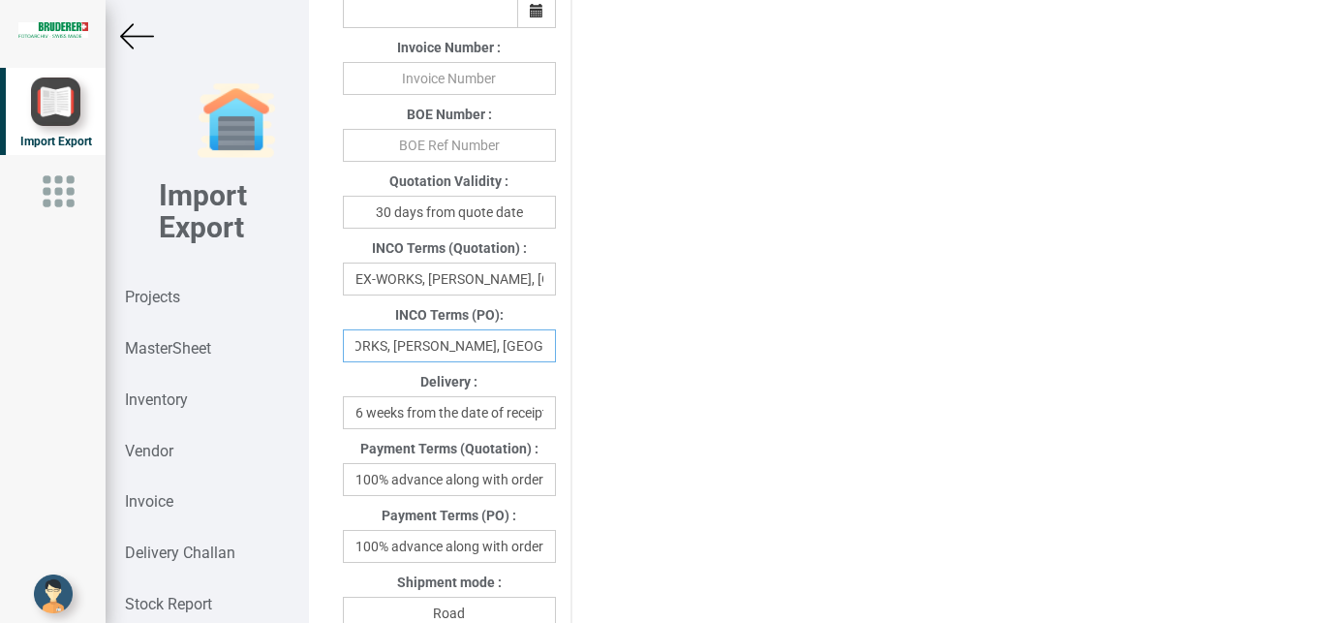
scroll to position [0, 53]
drag, startPoint x: 434, startPoint y: 348, endPoint x: 560, endPoint y: 350, distance: 125.9
click at [556, 350] on input "EX-WORKS, [PERSON_NAME], [GEOGRAPHIC_DATA]" at bounding box center [449, 345] width 213 height 33
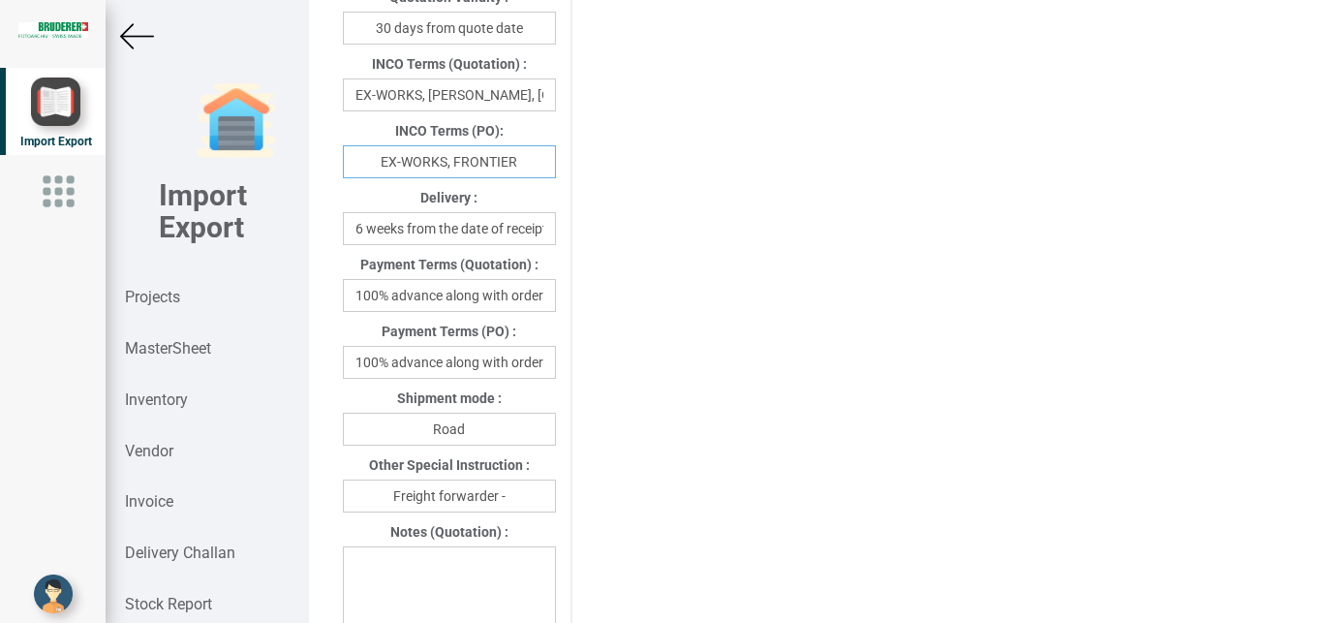
scroll to position [1082, 0]
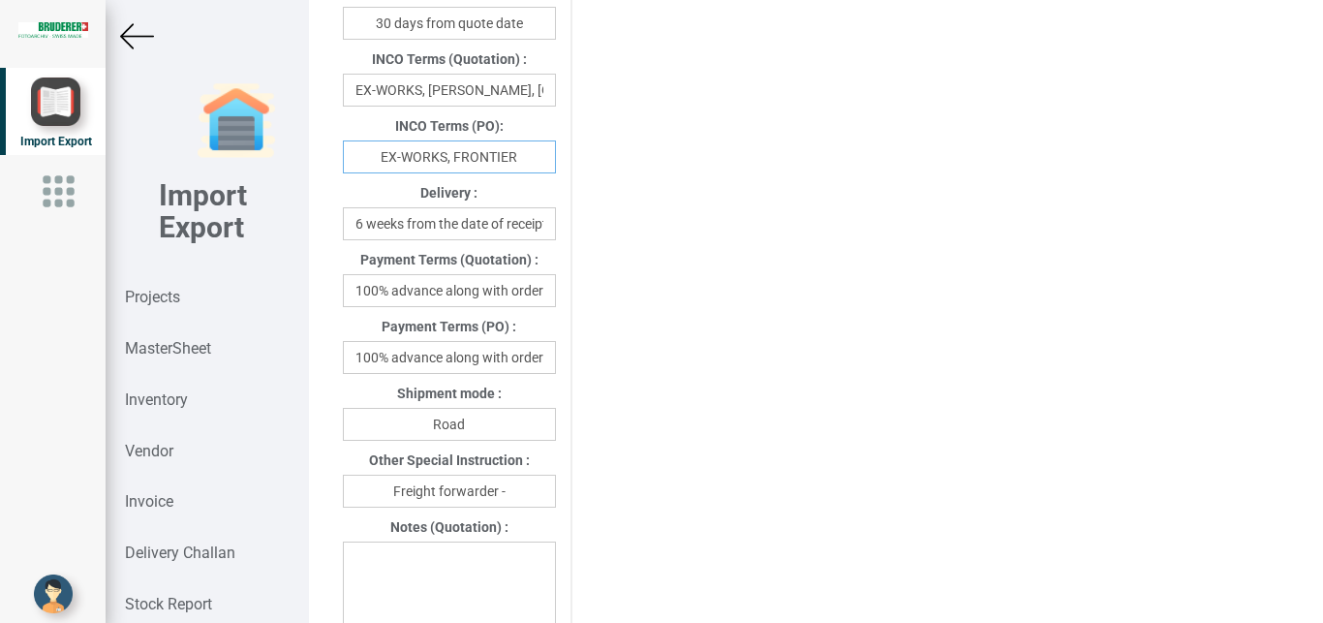
type input "EX-WORKS, FRONTIER"
drag, startPoint x: 356, startPoint y: 362, endPoint x: 571, endPoint y: 364, distance: 214.9
click at [556, 364] on input "100% advance along with order" at bounding box center [449, 357] width 213 height 33
click at [442, 374] on input "100% advance along with order" at bounding box center [449, 357] width 213 height 33
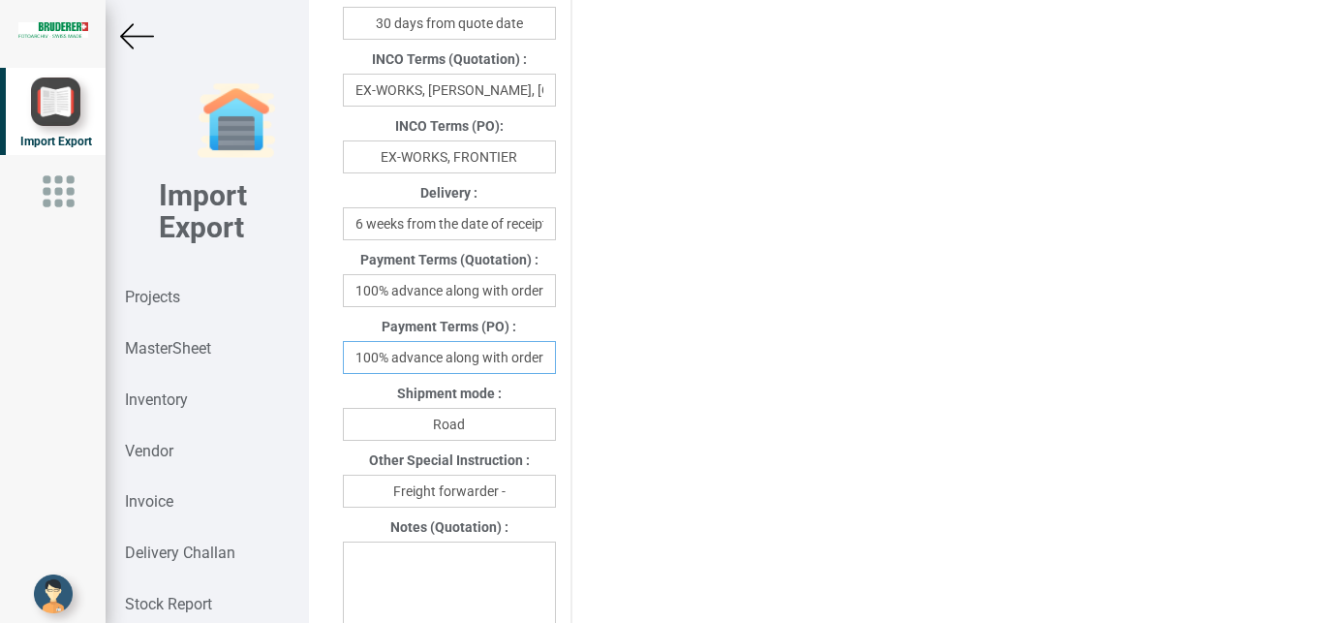
drag, startPoint x: 441, startPoint y: 363, endPoint x: 578, endPoint y: 364, distance: 136.5
click at [556, 364] on input "100% advance along with order" at bounding box center [449, 357] width 213 height 33
type input "100% advance against Proforma invoice"
drag, startPoint x: 515, startPoint y: 482, endPoint x: 533, endPoint y: 490, distance: 19.1
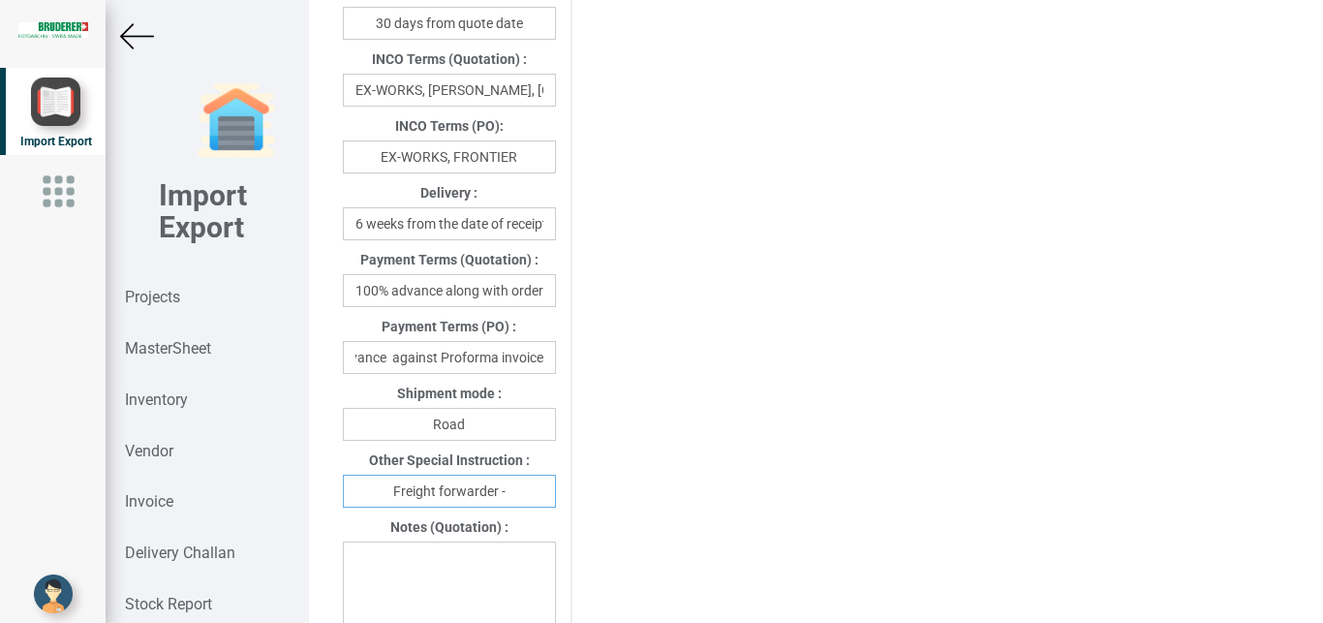
click at [515, 483] on input "Freight forwarder -" at bounding box center [449, 490] width 213 height 33
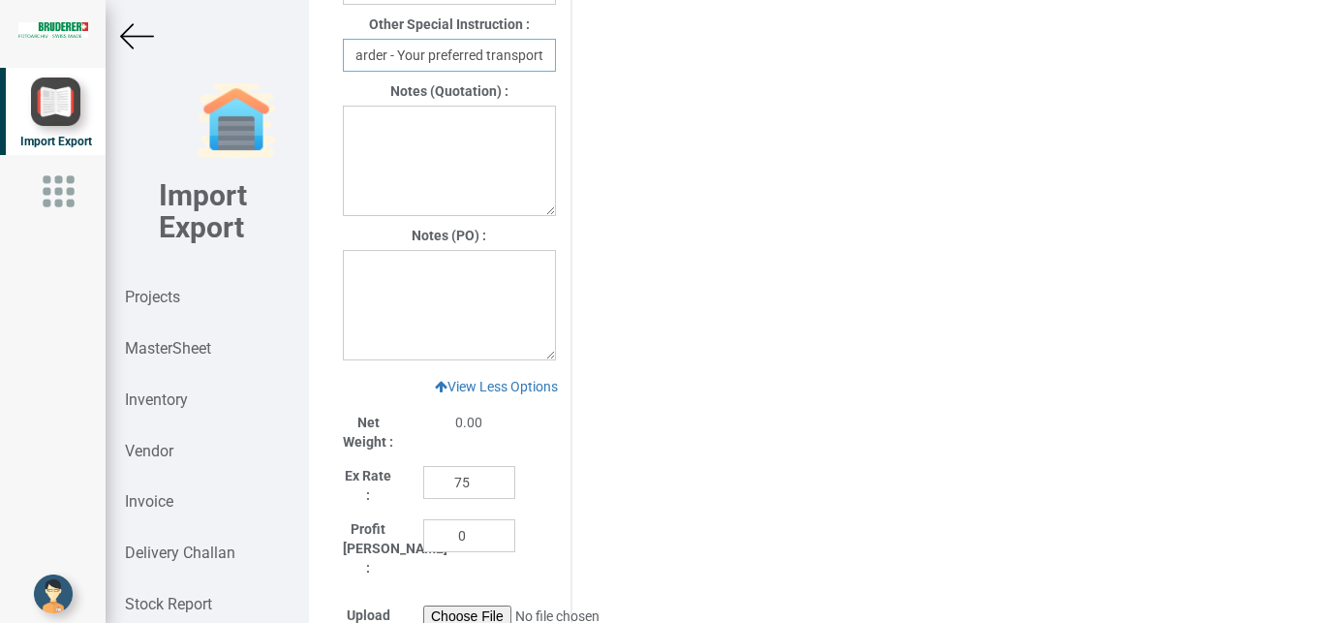
scroll to position [1523, 0]
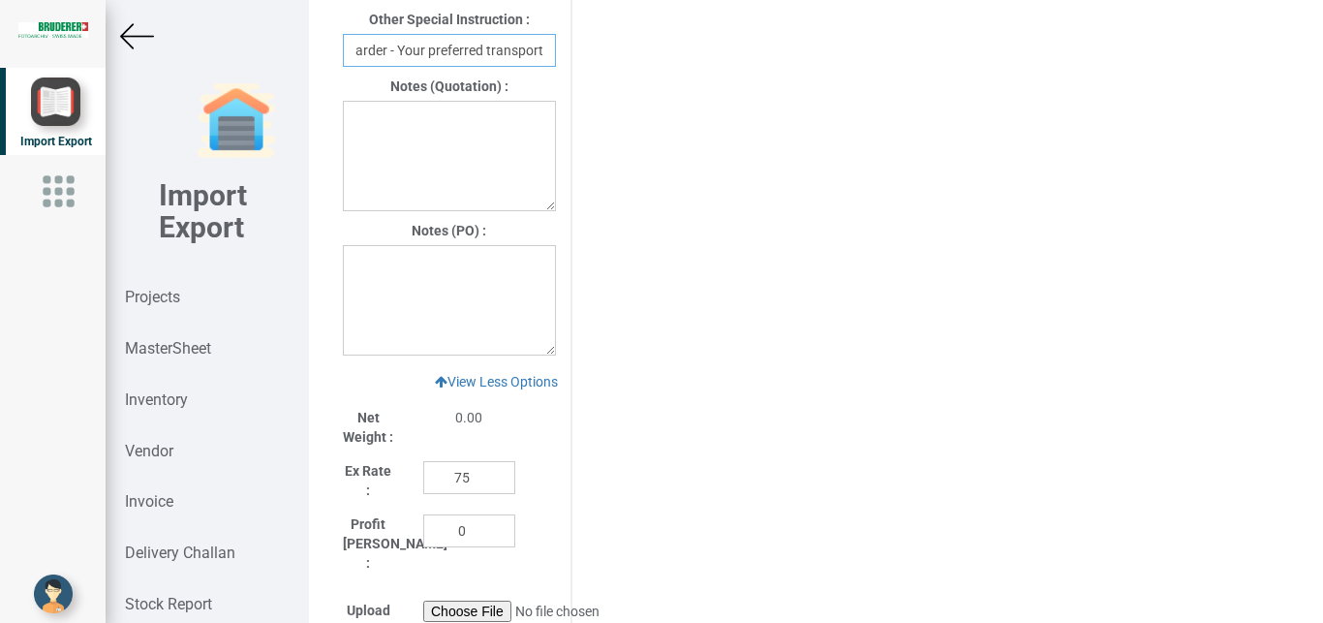
type input "Freight forwarder - Your preferred transport"
drag, startPoint x: 475, startPoint y: 483, endPoint x: 409, endPoint y: 480, distance: 66.9
click at [423, 480] on input "75" at bounding box center [469, 477] width 92 height 33
type input "1"
click at [394, 284] on textarea at bounding box center [449, 300] width 213 height 110
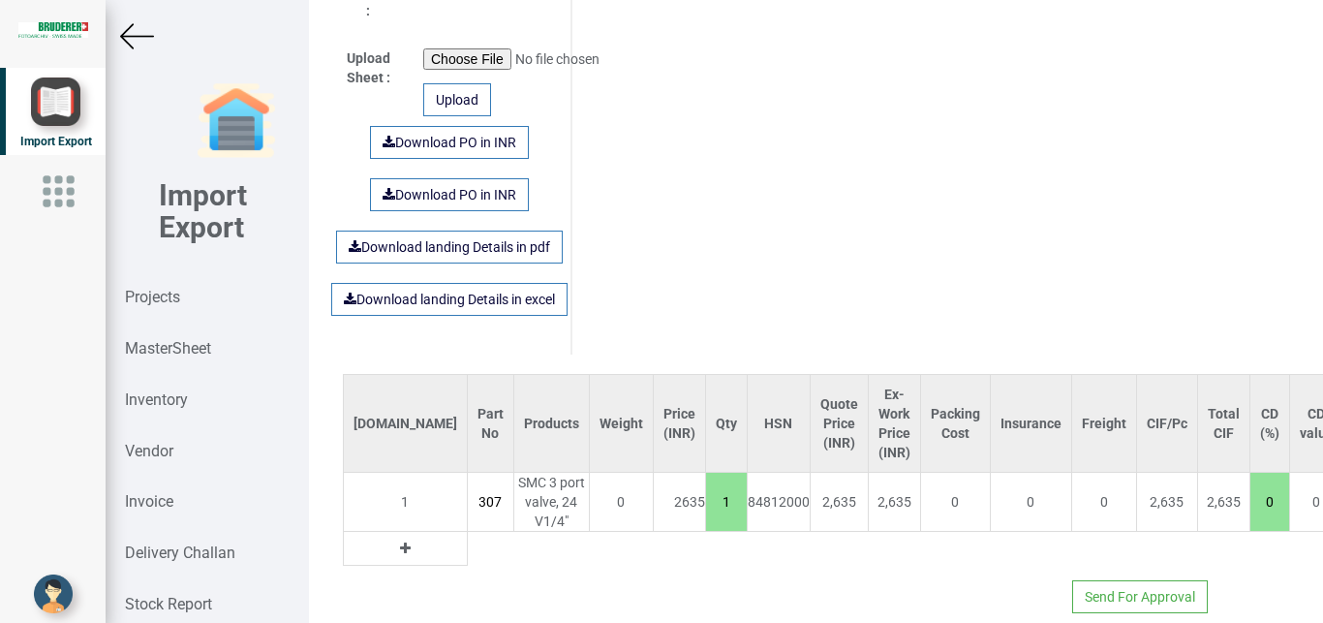
scroll to position [2102, 0]
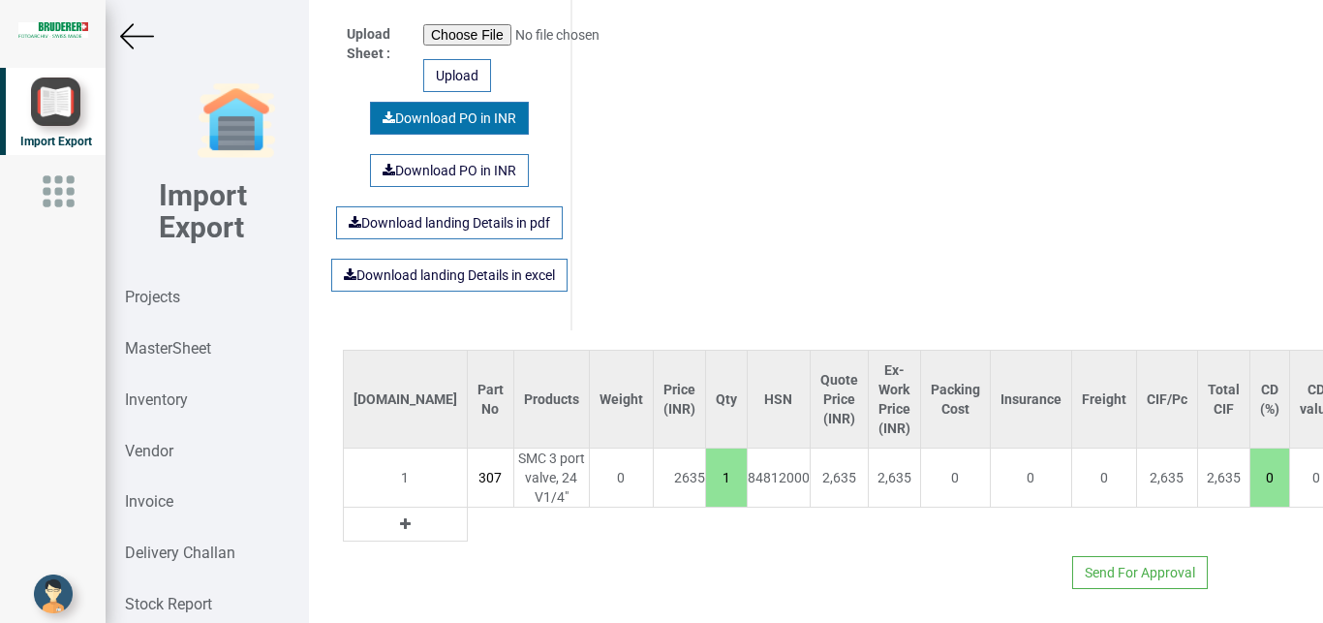
type textarea "1. GST : Extra as per actual"
click at [433, 102] on link "Download PO in INR" at bounding box center [449, 118] width 159 height 33
